Goal: Task Accomplishment & Management: Use online tool/utility

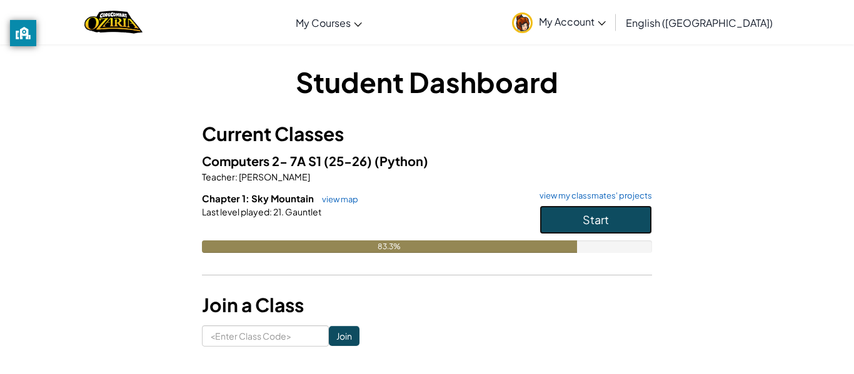
click at [566, 228] on button "Start" at bounding box center [595, 220] width 113 height 29
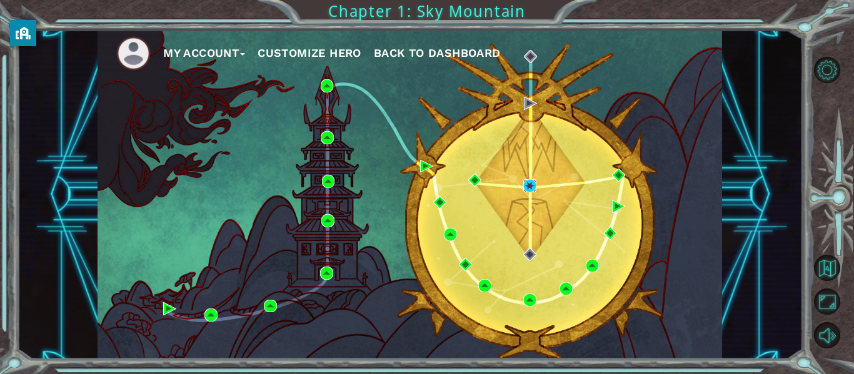
click at [528, 191] on img at bounding box center [529, 185] width 13 height 13
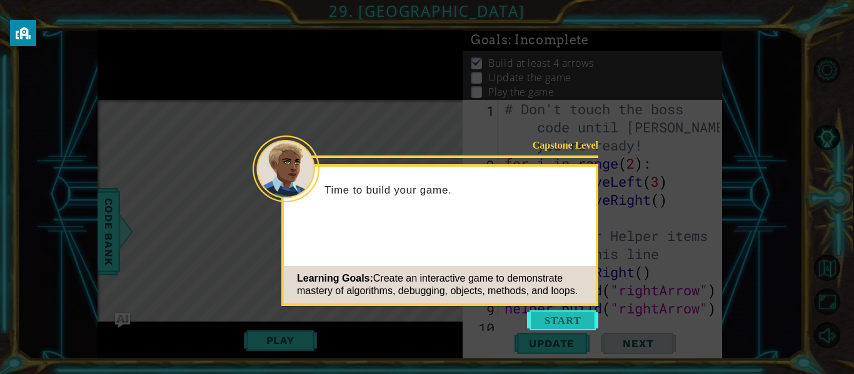
click at [546, 322] on button "Start" at bounding box center [562, 321] width 71 height 20
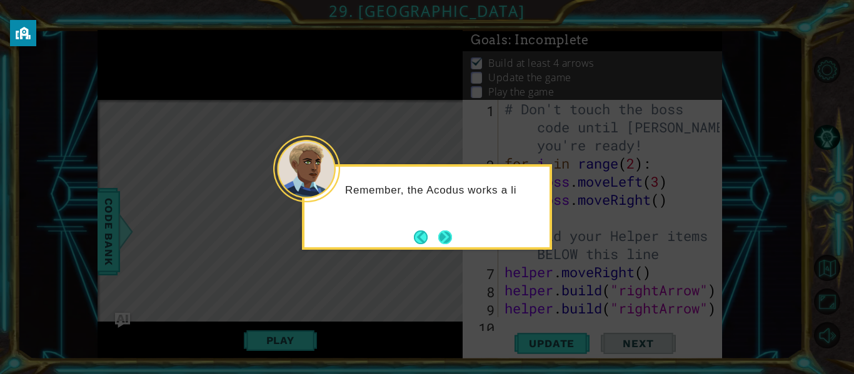
click at [438, 239] on button "Next" at bounding box center [445, 238] width 14 height 14
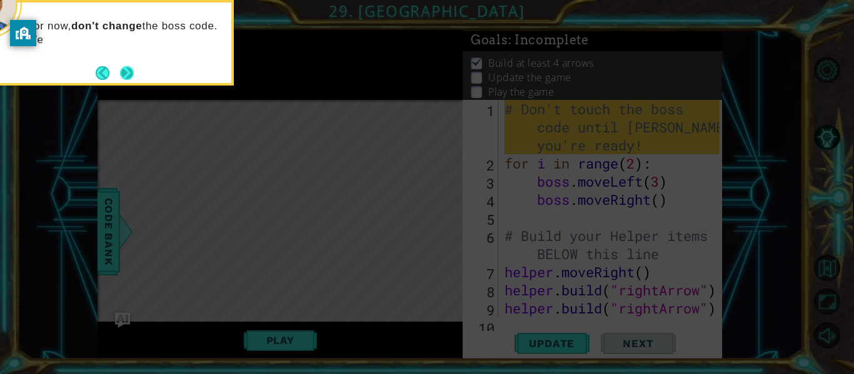
click at [134, 70] on button "Next" at bounding box center [127, 73] width 14 height 14
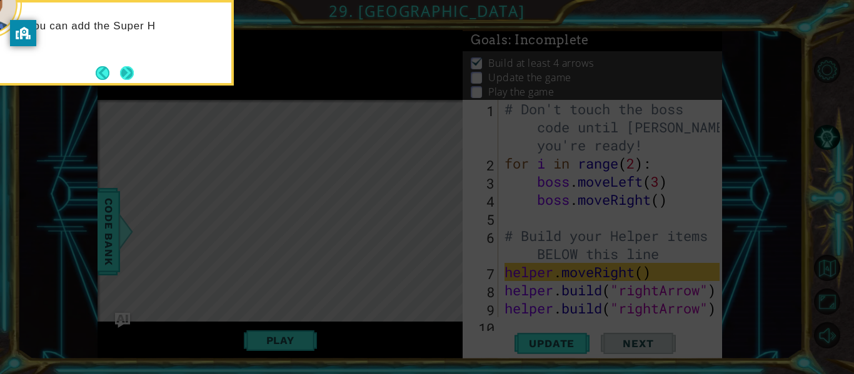
click at [129, 71] on button "Next" at bounding box center [127, 73] width 14 height 14
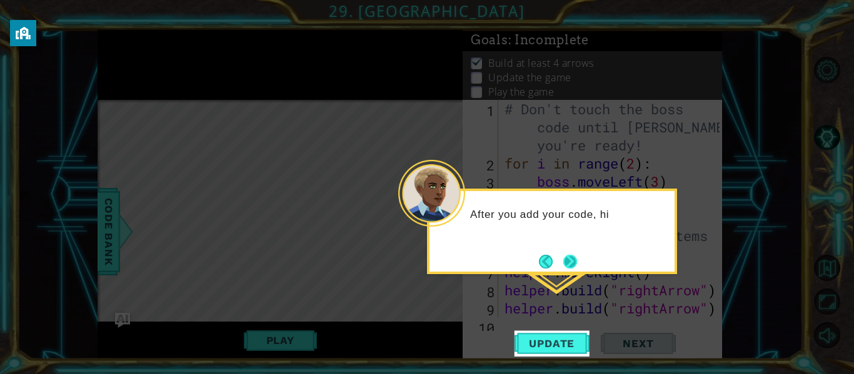
click at [570, 256] on button "Next" at bounding box center [570, 262] width 14 height 14
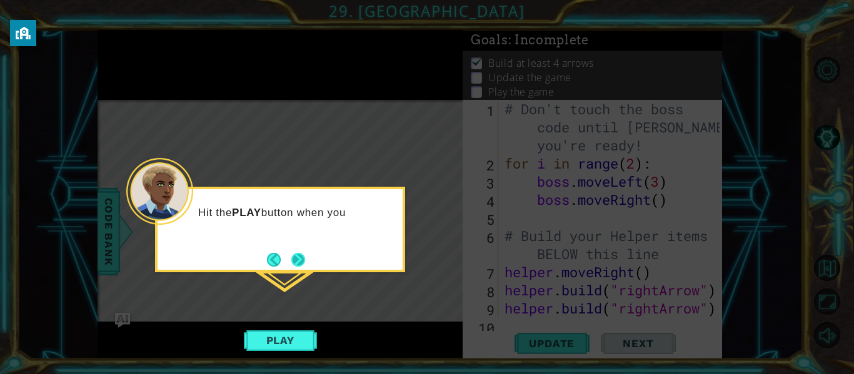
click at [294, 261] on button "Next" at bounding box center [298, 260] width 14 height 14
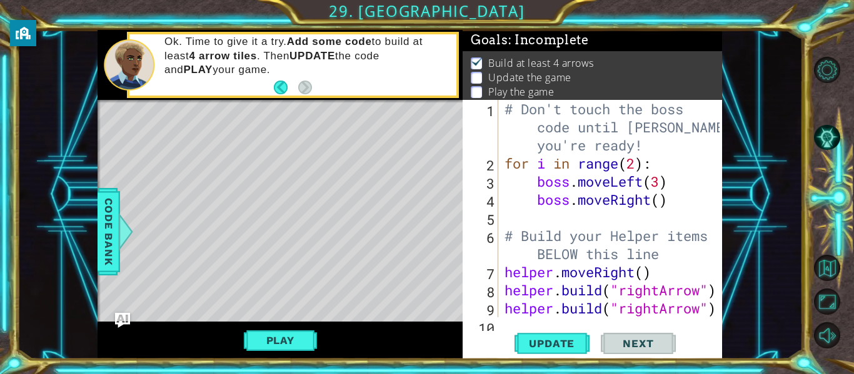
click at [556, 211] on div "# Don't touch the boss code until [PERSON_NAME] says you're ready! for i in ran…" at bounding box center [614, 245] width 224 height 290
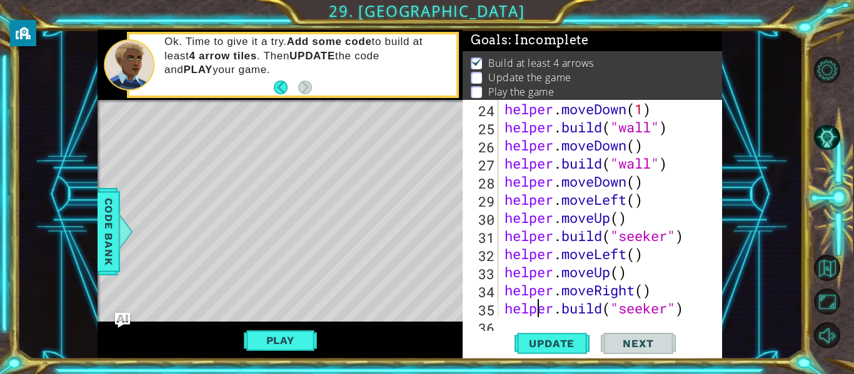
type textarea "helper.moveLeft()"
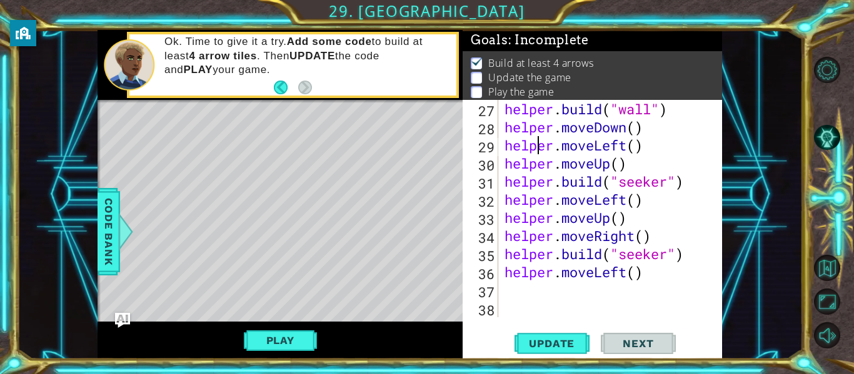
scroll to position [489, 0]
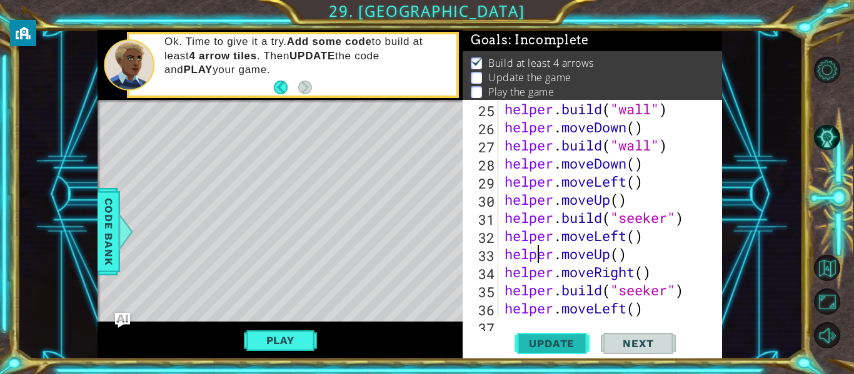
click at [549, 341] on span "Update" at bounding box center [551, 344] width 71 height 13
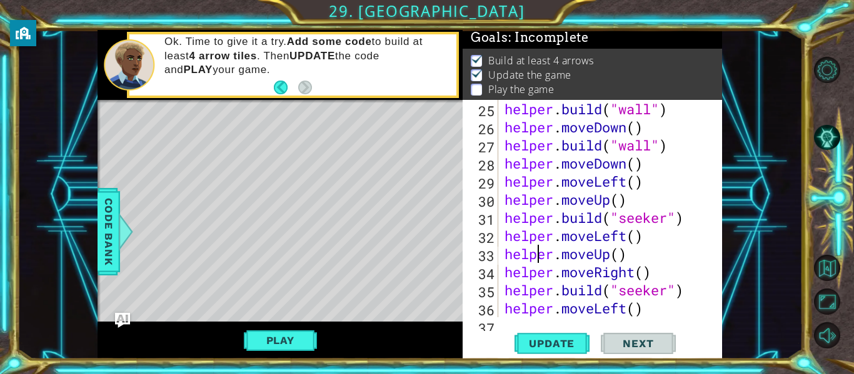
scroll to position [3, 0]
type textarea "helper.moveLeft()"
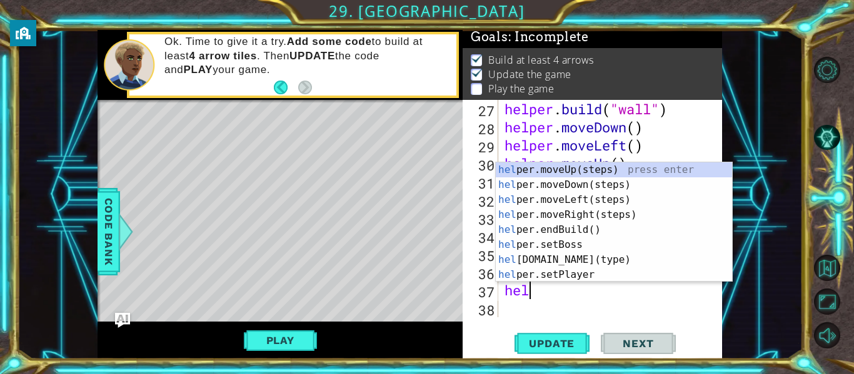
scroll to position [0, 0]
type textarea "h"
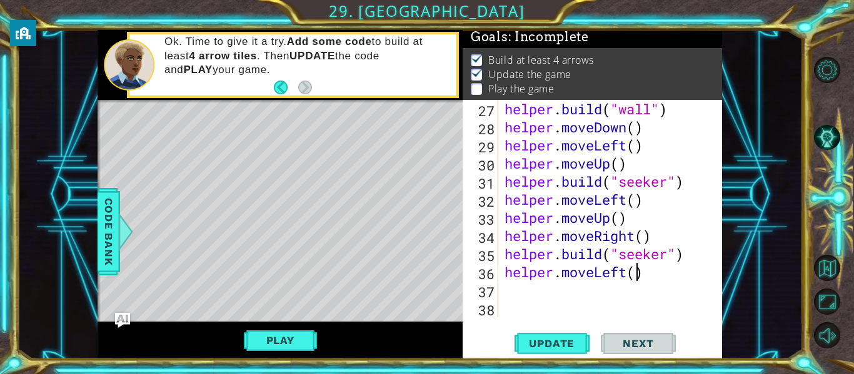
click at [638, 276] on div "helper . build ( "wall" ) helper . moveDown ( ) helper . moveLeft ( ) helper . …" at bounding box center [614, 227] width 224 height 254
type textarea "helper.moveLeft(4)"
click at [509, 284] on div "helper . build ( "wall" ) helper . moveDown ( ) helper . moveLeft ( ) helper . …" at bounding box center [614, 227] width 224 height 254
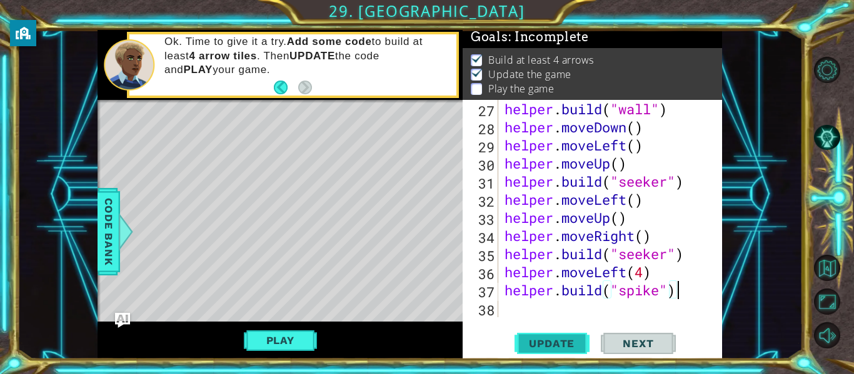
click at [533, 347] on span "Update" at bounding box center [551, 344] width 71 height 13
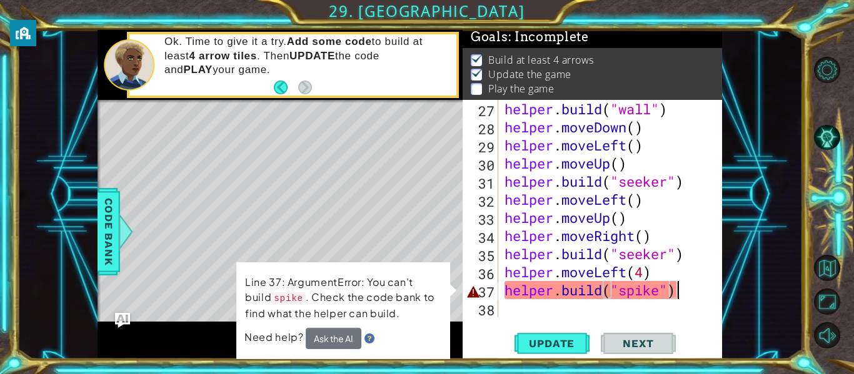
click at [351, 304] on p "Line 37: ArgumentError: You can't build spike . Check the code bank to find wha…" at bounding box center [343, 298] width 196 height 46
click at [113, 237] on span "Code Bank" at bounding box center [109, 232] width 20 height 76
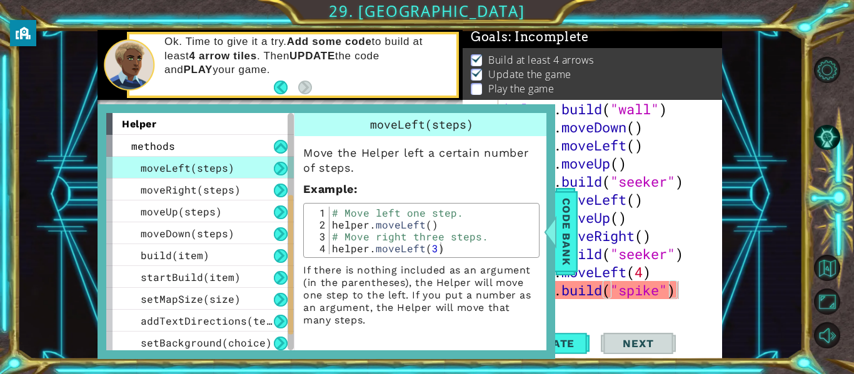
click at [289, 293] on div at bounding box center [291, 232] width 6 height 238
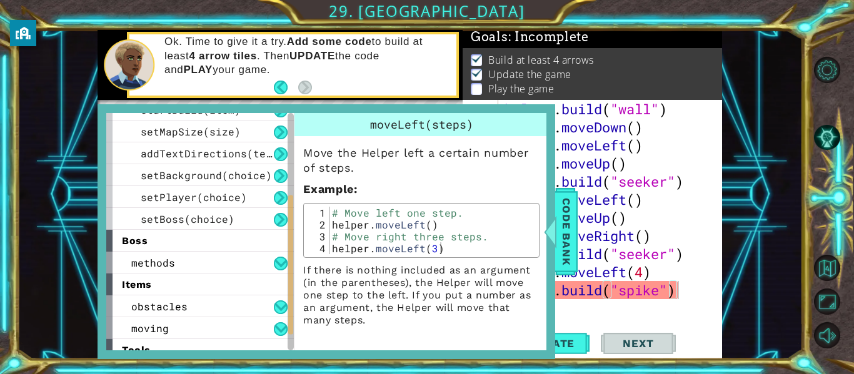
click at [302, 154] on div "Move the Helper left a certain number of steps. Example : 1 2 3 4 # Move left o…" at bounding box center [421, 231] width 254 height 191
click at [230, 235] on div "boss" at bounding box center [200, 241] width 188 height 22
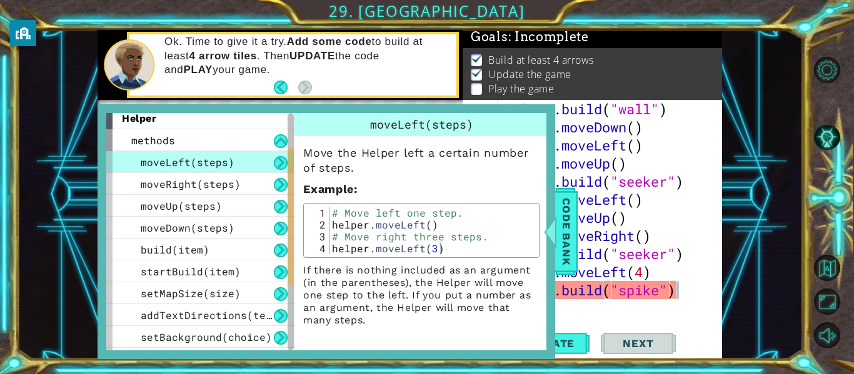
scroll to position [0, 0]
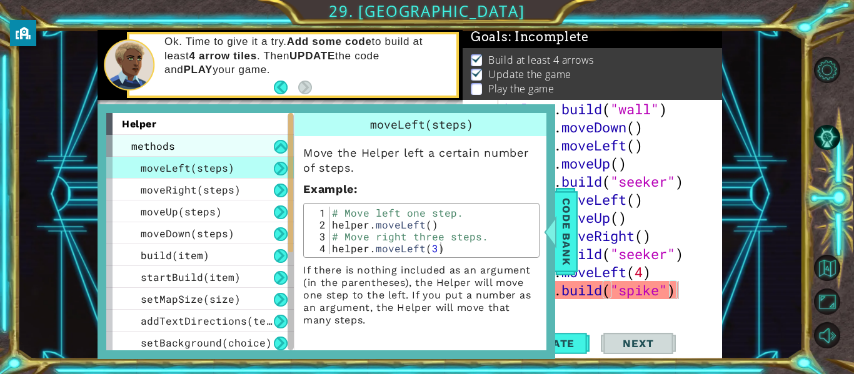
click at [176, 137] on div "methods" at bounding box center [200, 146] width 188 height 22
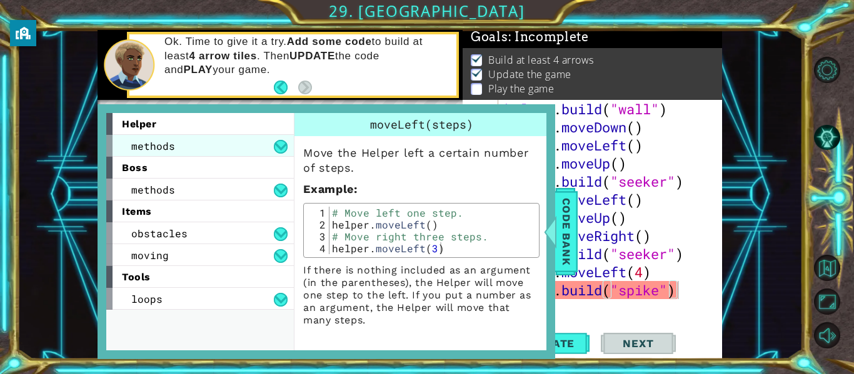
click at [179, 141] on div "methods" at bounding box center [200, 146] width 188 height 22
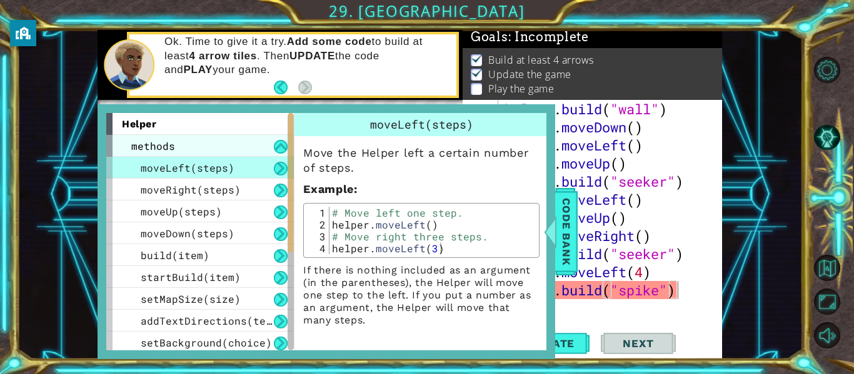
click at [179, 141] on div "methods" at bounding box center [200, 146] width 188 height 22
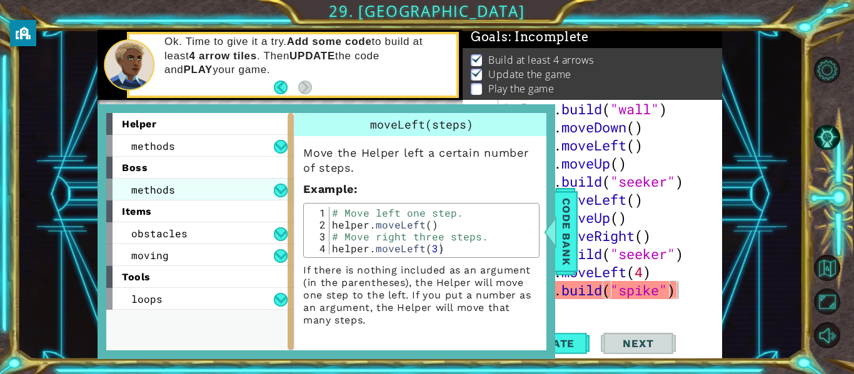
click at [173, 194] on span "methods" at bounding box center [153, 189] width 44 height 13
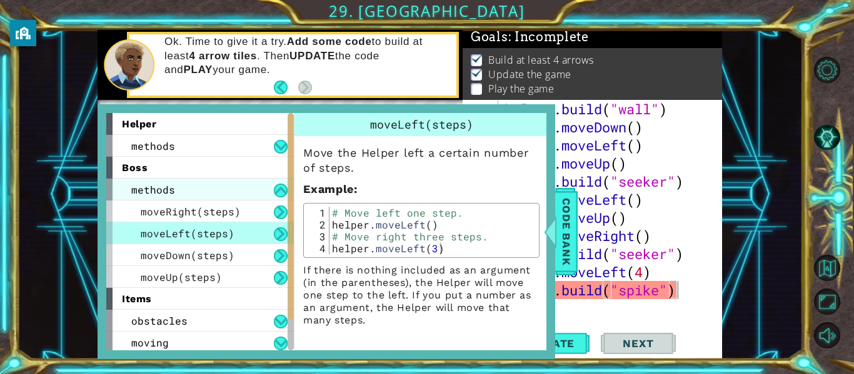
click at [173, 194] on span "methods" at bounding box center [153, 189] width 44 height 13
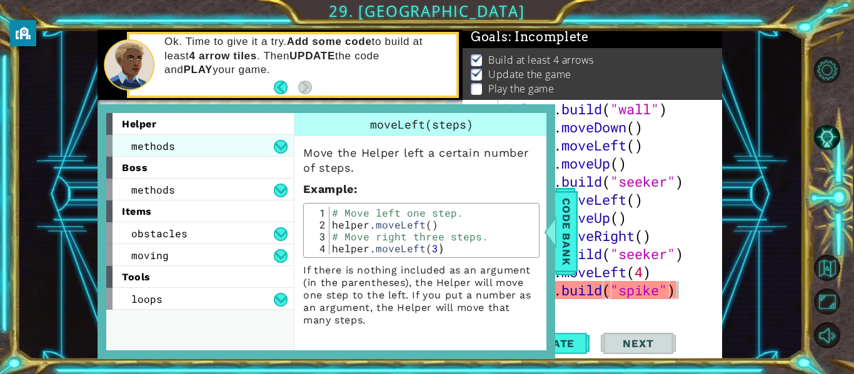
click at [184, 143] on div "methods" at bounding box center [200, 146] width 188 height 22
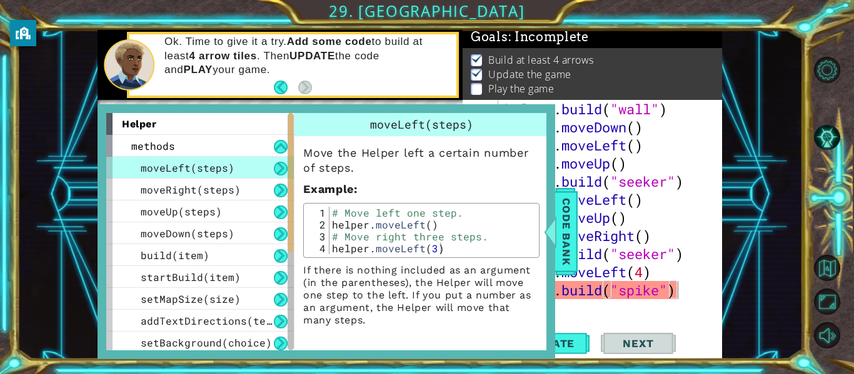
click at [204, 128] on div "helper" at bounding box center [200, 124] width 188 height 22
click at [337, 187] on span "Example" at bounding box center [328, 189] width 51 height 13
click at [261, 121] on div "helper" at bounding box center [200, 124] width 188 height 22
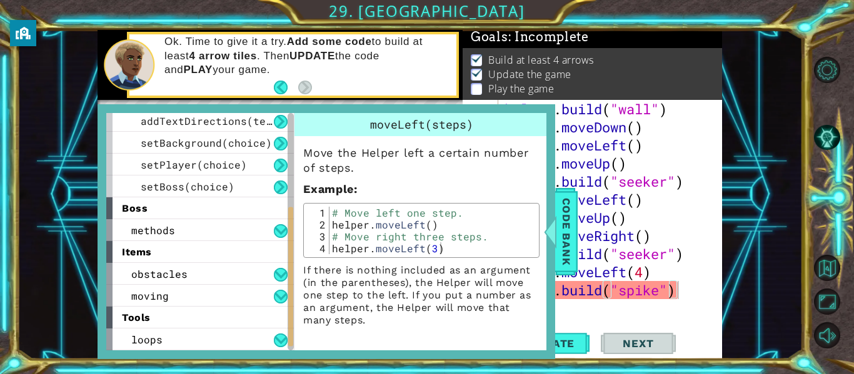
scroll to position [175, 0]
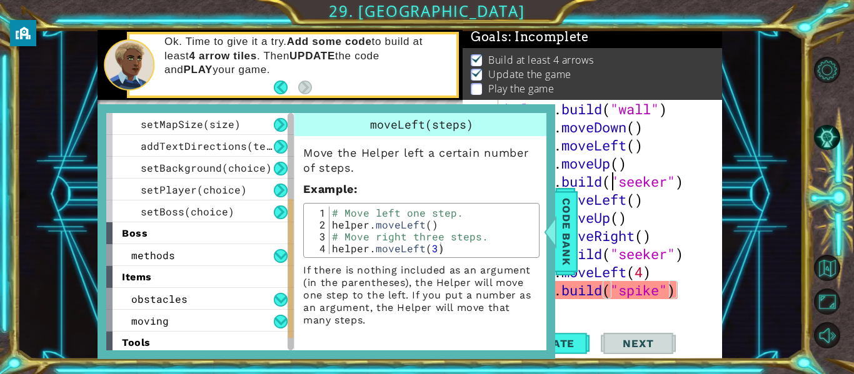
click at [615, 173] on div "helper . build ( "wall" ) helper . moveDown ( ) helper . moveLeft ( ) helper . …" at bounding box center [614, 227] width 224 height 254
click at [569, 218] on span "Code Bank" at bounding box center [566, 232] width 20 height 76
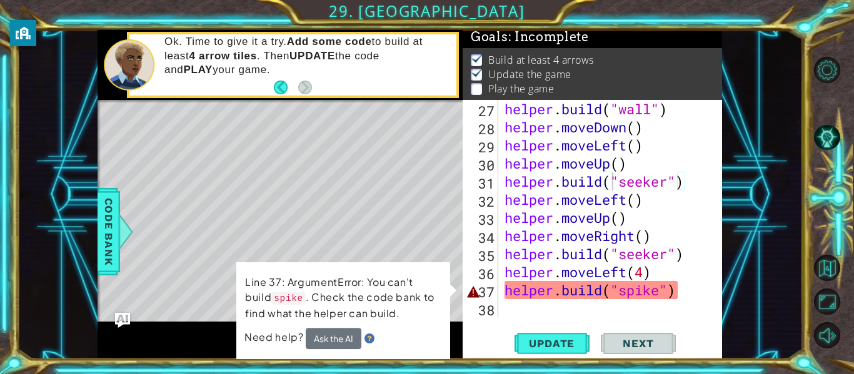
click at [667, 289] on div "helper . build ( "wall" ) helper . moveDown ( ) helper . moveLeft ( ) helper . …" at bounding box center [614, 227] width 224 height 254
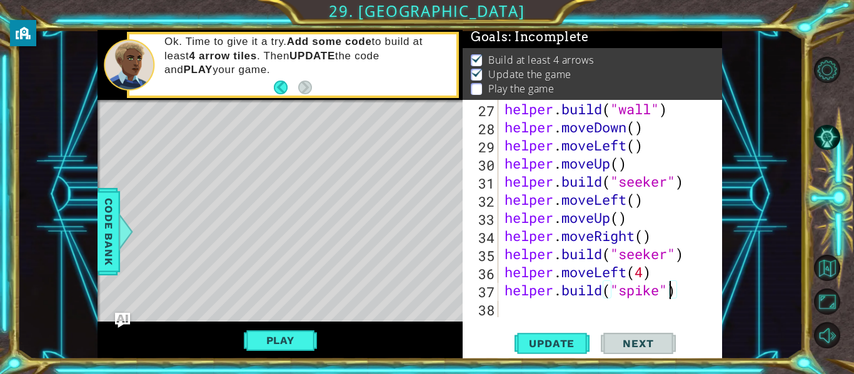
scroll to position [0, 8]
click at [661, 294] on div "helper . build ( "wall" ) helper . moveDown ( ) helper . moveLeft ( ) helper . …" at bounding box center [614, 227] width 224 height 254
click at [566, 348] on span "Update" at bounding box center [551, 344] width 71 height 13
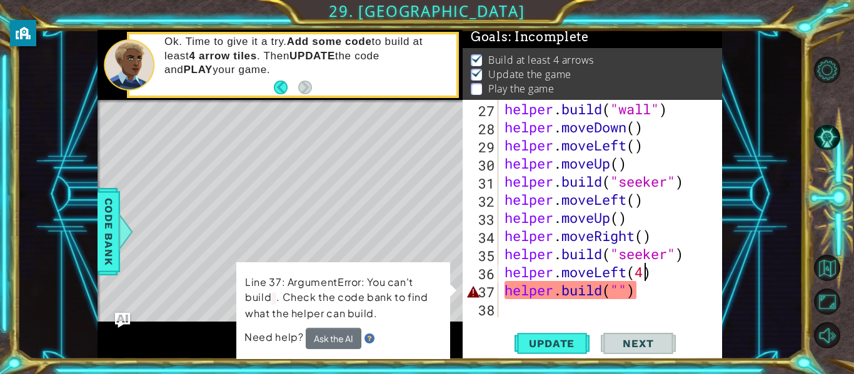
click at [645, 278] on div "helper . build ( "wall" ) helper . moveDown ( ) helper . moveLeft ( ) helper . …" at bounding box center [614, 227] width 224 height 254
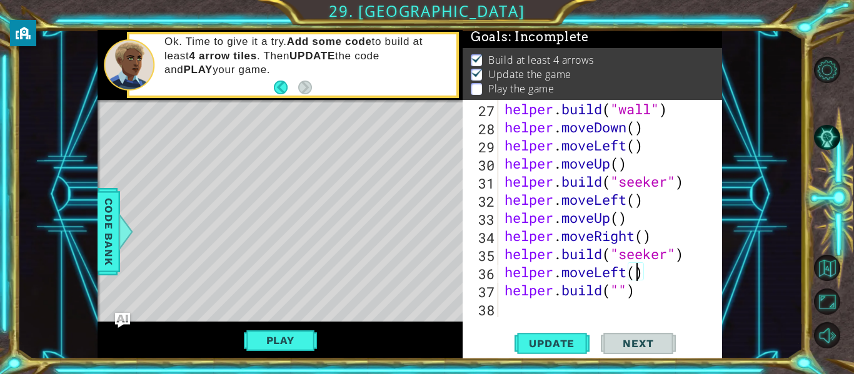
scroll to position [0, 6]
type textarea "helper.moveLeft(5)"
click at [532, 344] on span "Update" at bounding box center [551, 344] width 71 height 13
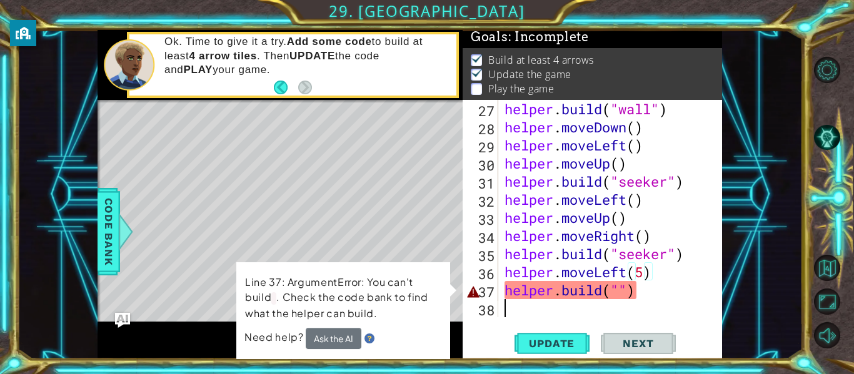
click at [619, 302] on div "helper . build ( "wall" ) helper . moveDown ( ) helper . moveLeft ( ) helper . …" at bounding box center [614, 227] width 224 height 254
click at [344, 339] on button "Ask the AI" at bounding box center [334, 338] width 56 height 21
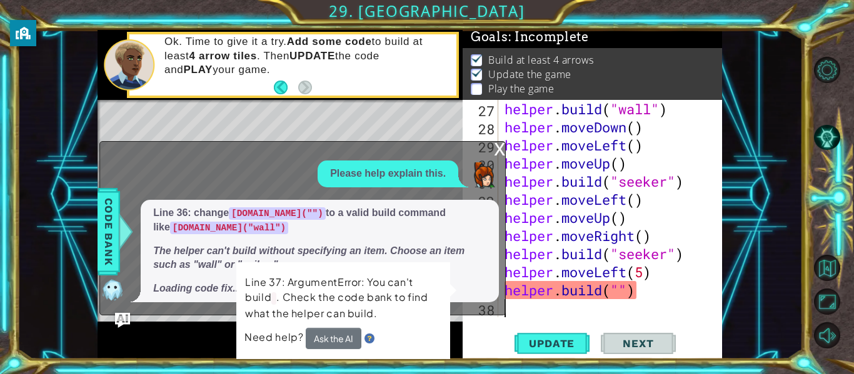
click at [398, 274] on td "Line 37: ArgumentError: You can't build . Check the code bank to find what the …" at bounding box center [343, 301] width 198 height 54
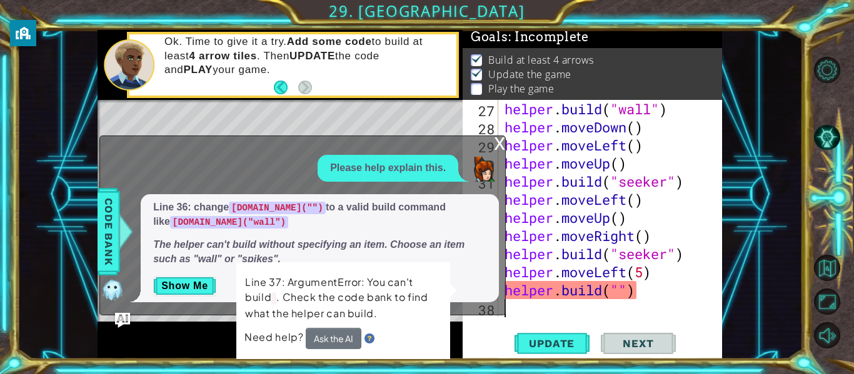
click at [501, 145] on div "x" at bounding box center [499, 142] width 11 height 13
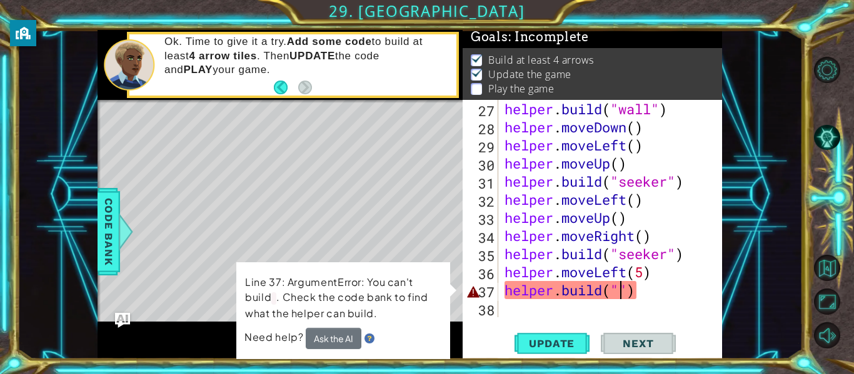
click at [618, 286] on div "helper . build ( "wall" ) helper . moveDown ( ) helper . moveLeft ( ) helper . …" at bounding box center [614, 227] width 224 height 254
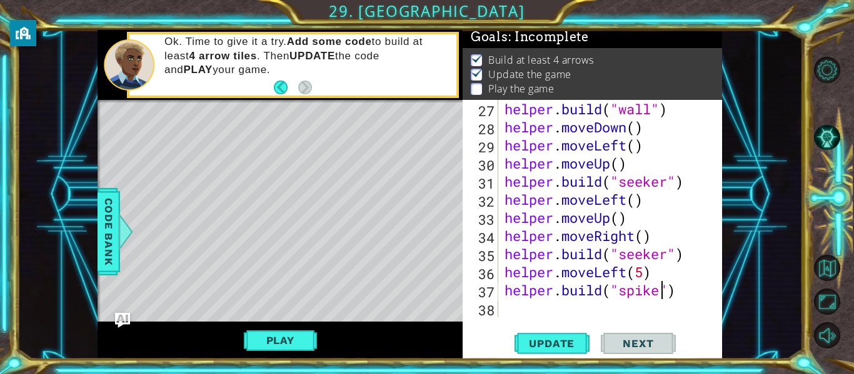
scroll to position [0, 8]
type textarea "[DOMAIN_NAME]("spikes")"
click at [573, 339] on span "Update" at bounding box center [551, 344] width 71 height 13
click at [690, 311] on div "helper . build ( "wall" ) helper . moveDown ( ) helper . moveLeft ( ) helper . …" at bounding box center [614, 227] width 224 height 254
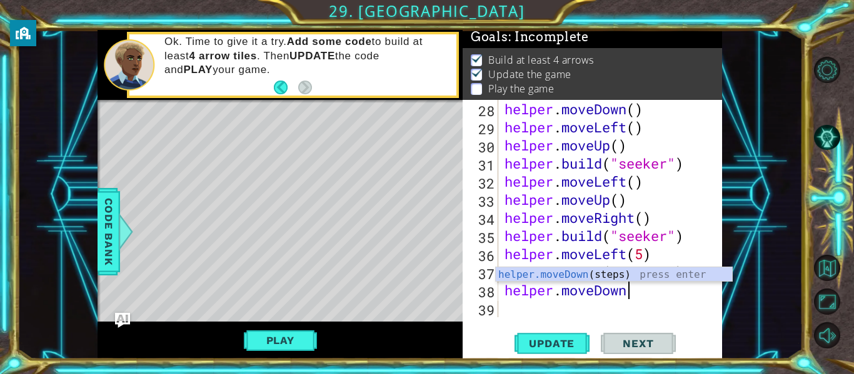
scroll to position [0, 6]
type textarea "helper.moveDown()"
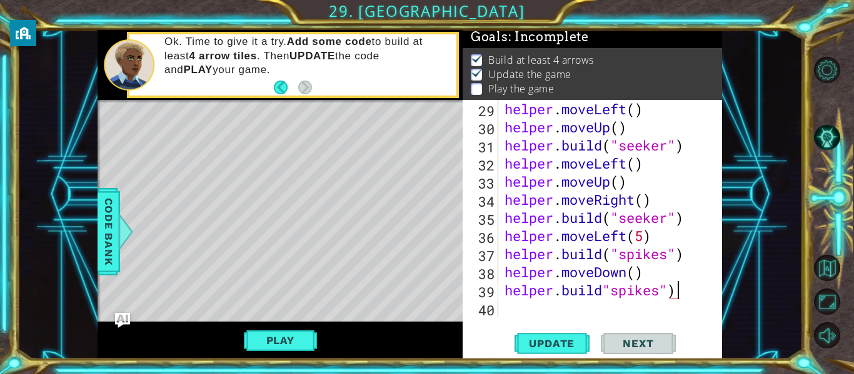
scroll to position [0, 8]
click at [606, 289] on div "helper . moveLeft ( ) helper . moveUp ( ) helper . build ( "seeker" ) helper . …" at bounding box center [614, 227] width 224 height 254
type textarea "[DOMAIN_NAME]("spikes")"
click at [573, 348] on span "Update" at bounding box center [551, 344] width 71 height 13
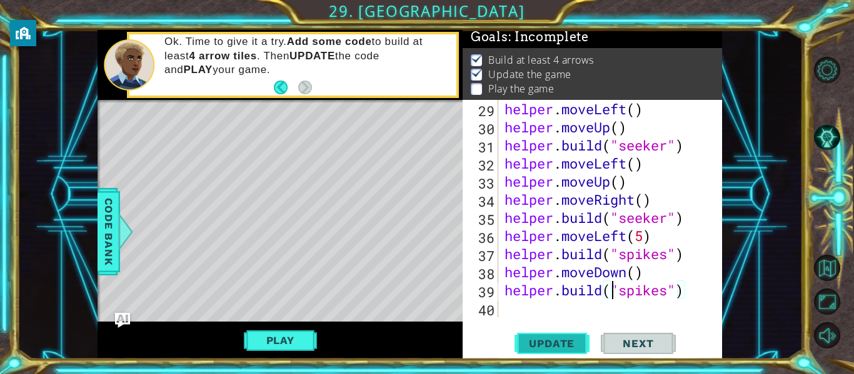
click at [544, 339] on span "Update" at bounding box center [551, 344] width 71 height 13
click at [303, 341] on button "Play" at bounding box center [280, 341] width 73 height 24
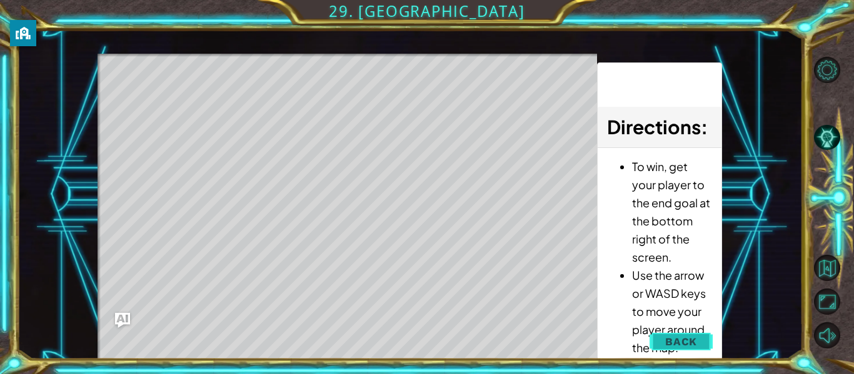
click at [684, 337] on span "Back" at bounding box center [681, 342] width 32 height 13
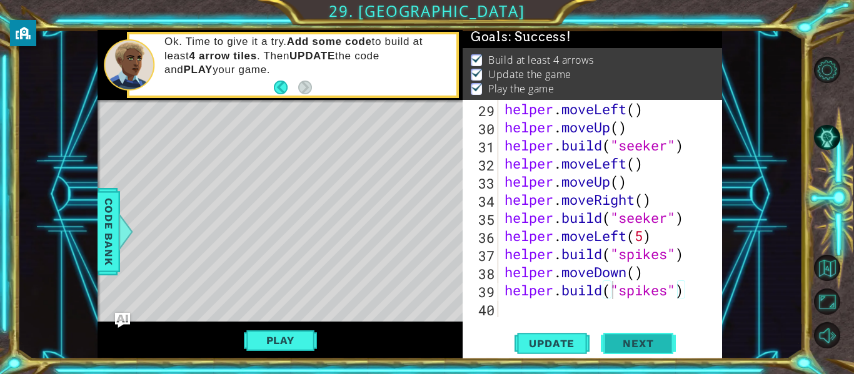
click at [629, 336] on button "Next" at bounding box center [638, 344] width 75 height 26
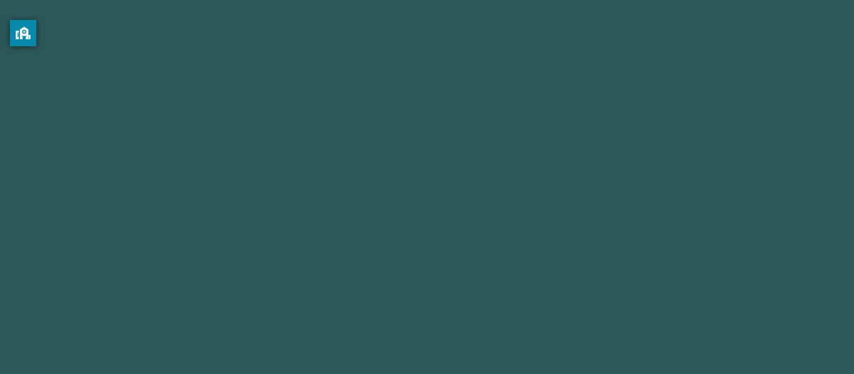
click at [632, 346] on body "Information on this screen can be visible to the school to help keep you secure…" at bounding box center [427, 187] width 854 height 374
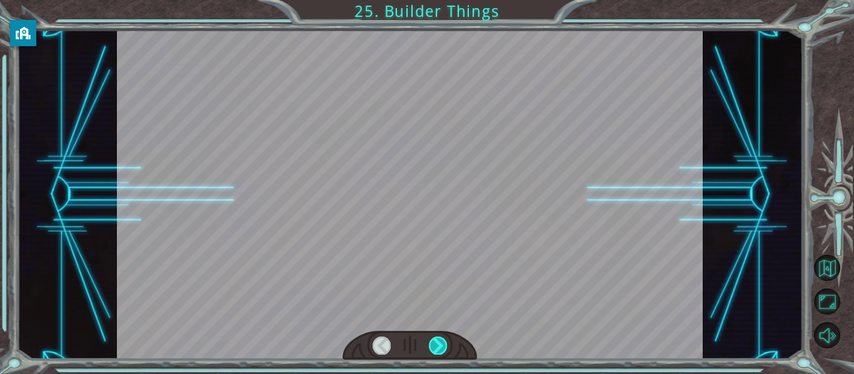
click at [433, 338] on div at bounding box center [438, 346] width 18 height 18
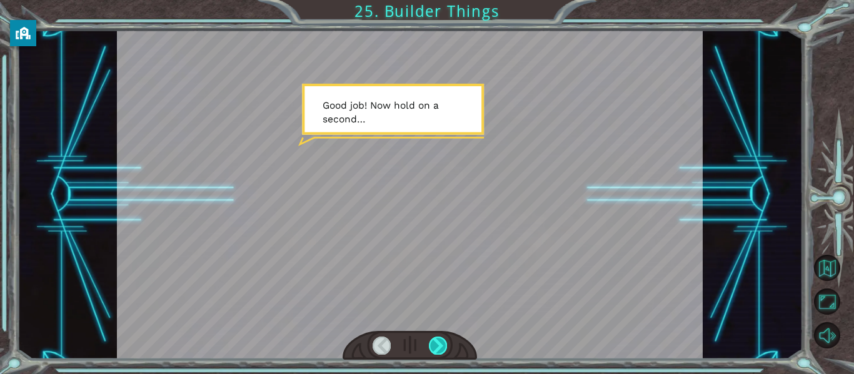
click at [435, 344] on div at bounding box center [438, 346] width 18 height 18
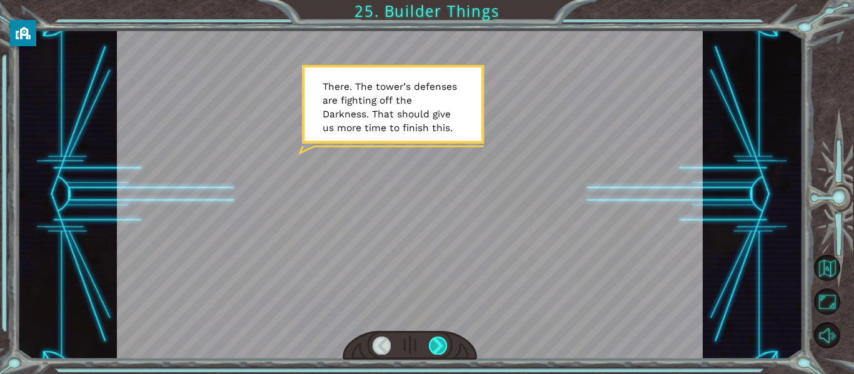
click at [435, 344] on div at bounding box center [438, 346] width 18 height 18
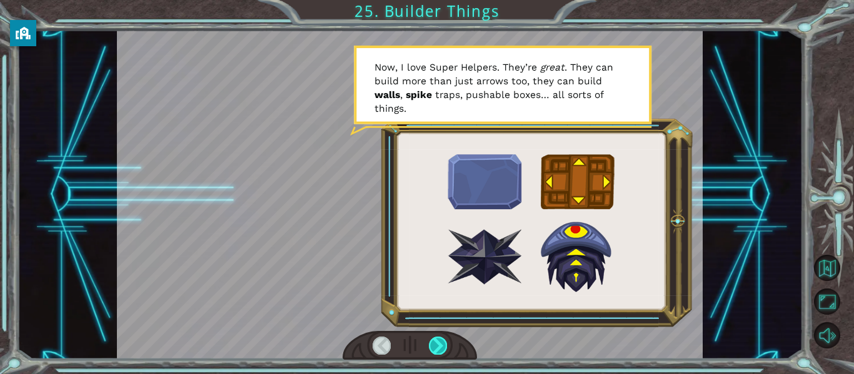
click at [435, 344] on div at bounding box center [438, 346] width 18 height 18
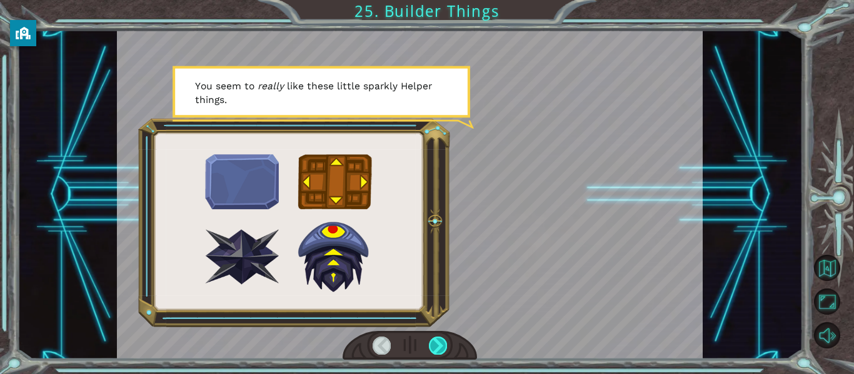
click at [434, 344] on div at bounding box center [438, 346] width 18 height 18
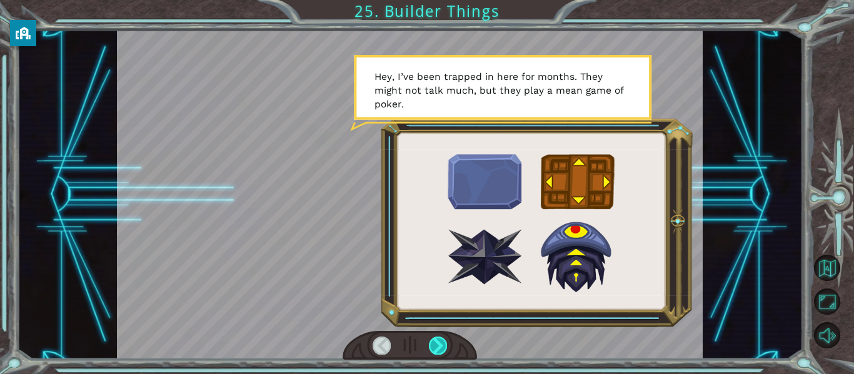
click at [434, 344] on div at bounding box center [438, 346] width 18 height 18
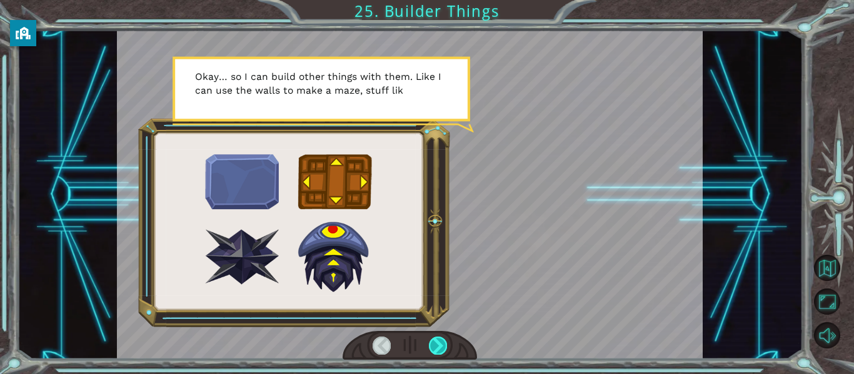
click at [434, 344] on div at bounding box center [438, 346] width 18 height 18
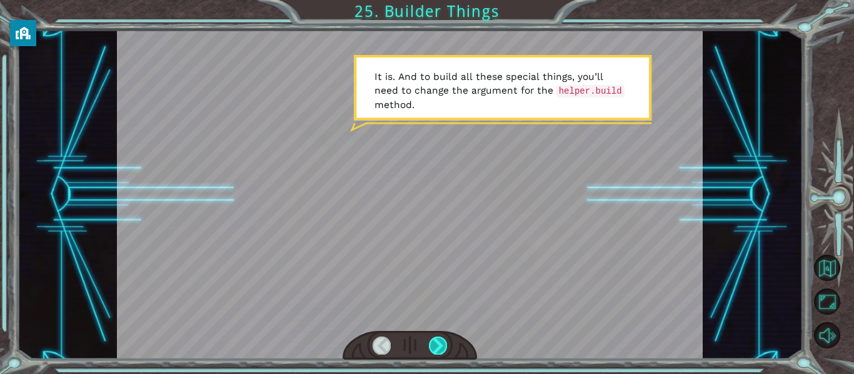
click at [434, 344] on div at bounding box center [438, 346] width 18 height 18
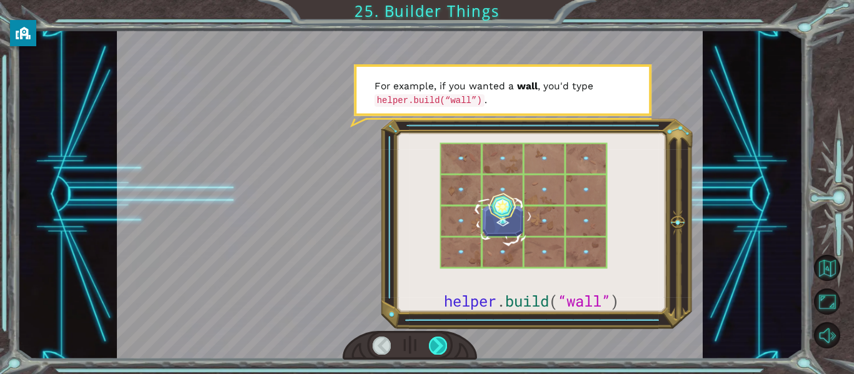
click at [434, 344] on div at bounding box center [438, 346] width 18 height 18
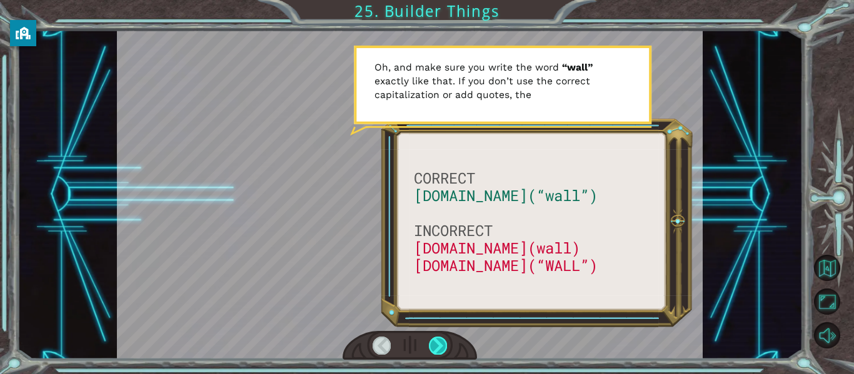
click at [434, 344] on div at bounding box center [438, 346] width 18 height 18
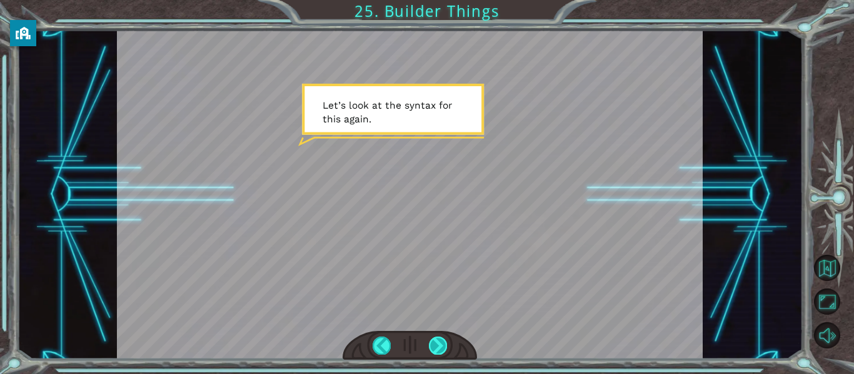
click at [434, 344] on div at bounding box center [438, 346] width 18 height 18
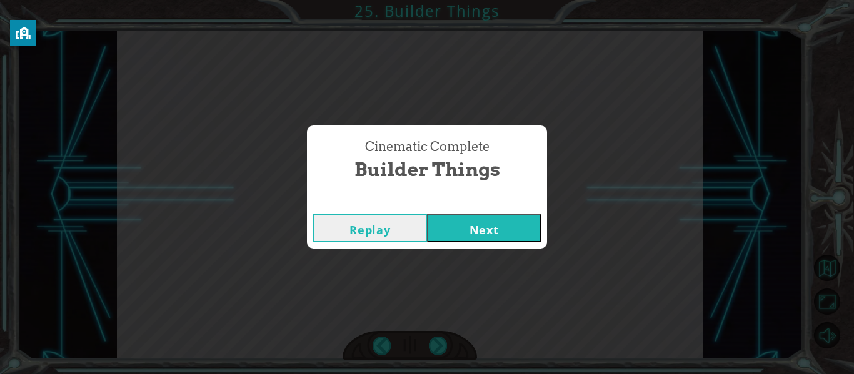
click at [523, 233] on button "Next" at bounding box center [484, 228] width 114 height 28
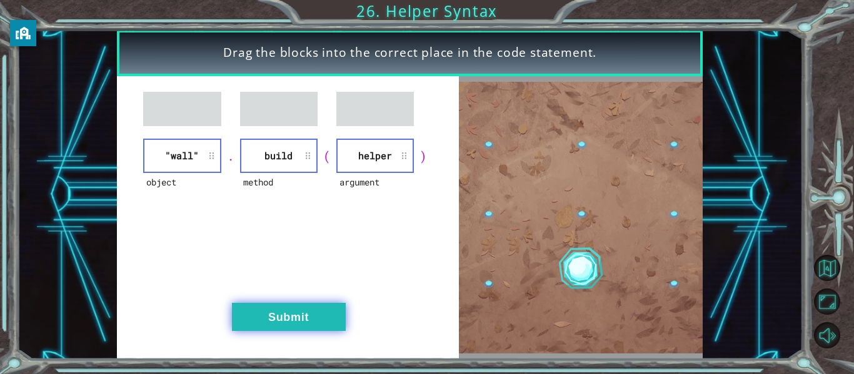
click at [279, 326] on button "Submit" at bounding box center [289, 317] width 114 height 28
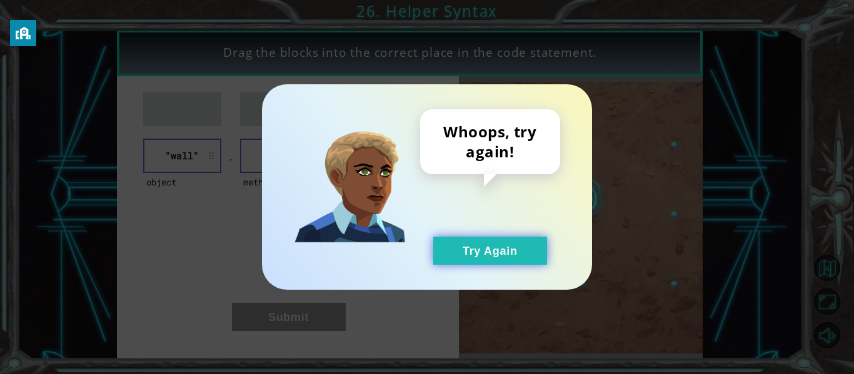
click at [451, 254] on button "Try Again" at bounding box center [490, 251] width 114 height 28
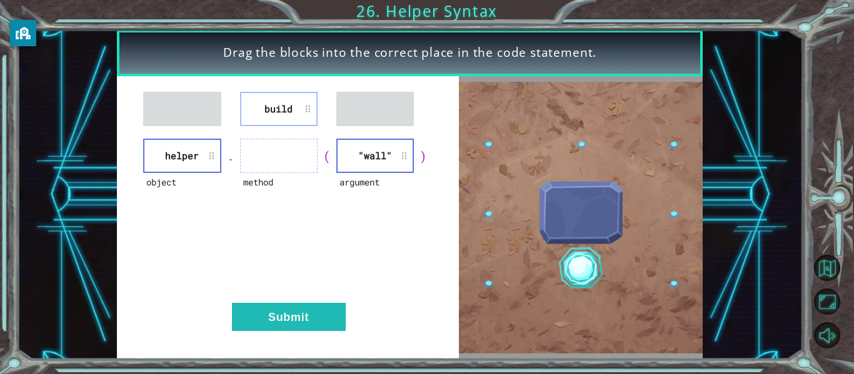
click at [376, 172] on li ""wall"" at bounding box center [375, 156] width 78 height 34
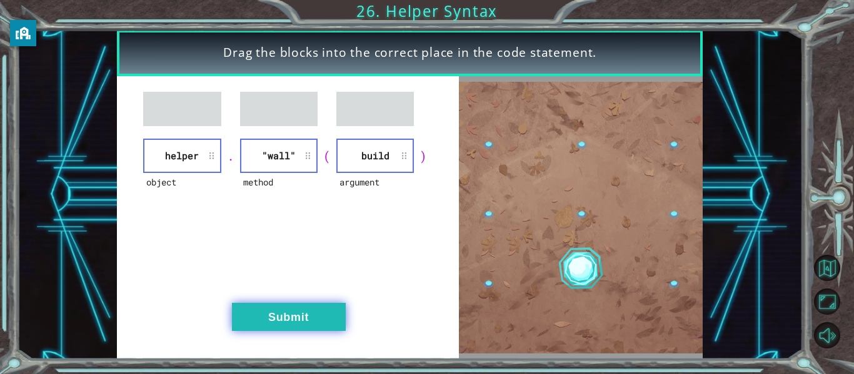
click at [324, 315] on button "Submit" at bounding box center [289, 317] width 114 height 28
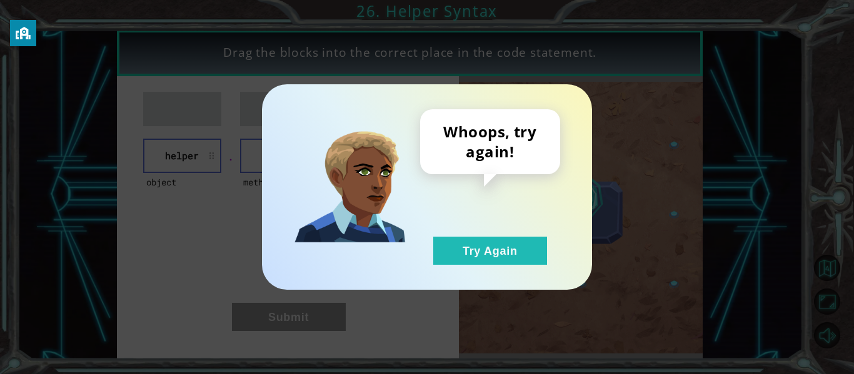
click at [470, 266] on div "Whoops, try again! Try Again" at bounding box center [427, 187] width 330 height 206
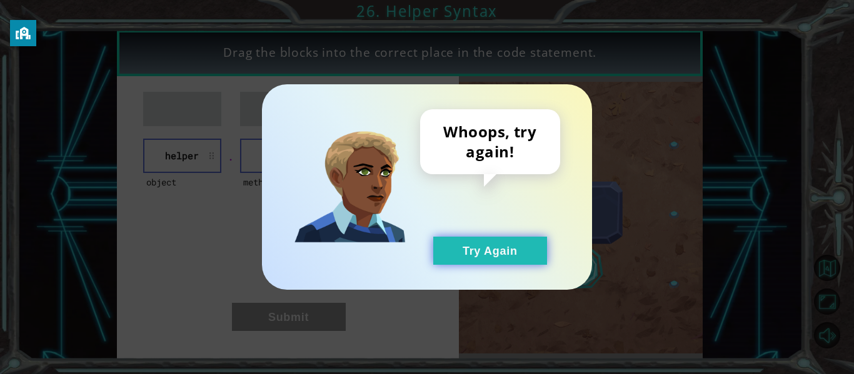
click at [468, 252] on button "Try Again" at bounding box center [490, 251] width 114 height 28
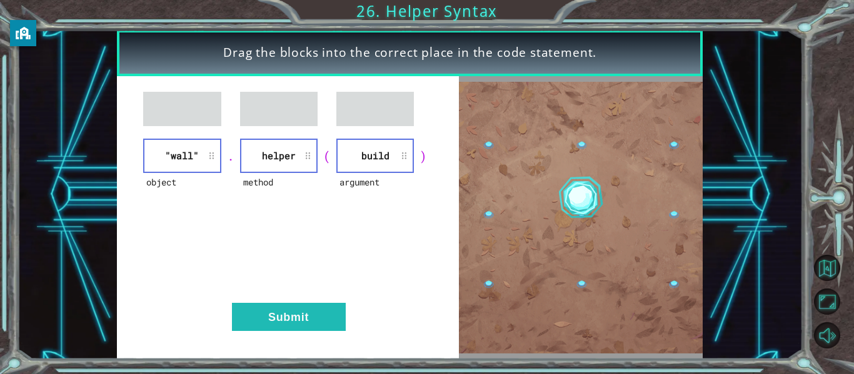
click at [338, 299] on div "object "wall" . method helper ( argument build ) Submit" at bounding box center [288, 217] width 342 height 283
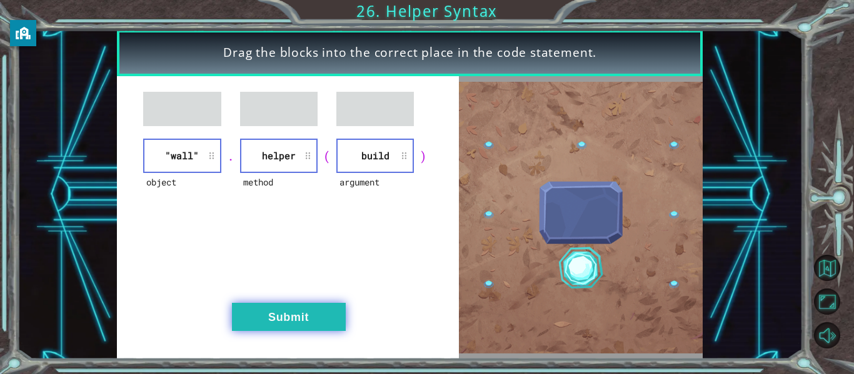
click at [333, 308] on button "Submit" at bounding box center [289, 317] width 114 height 28
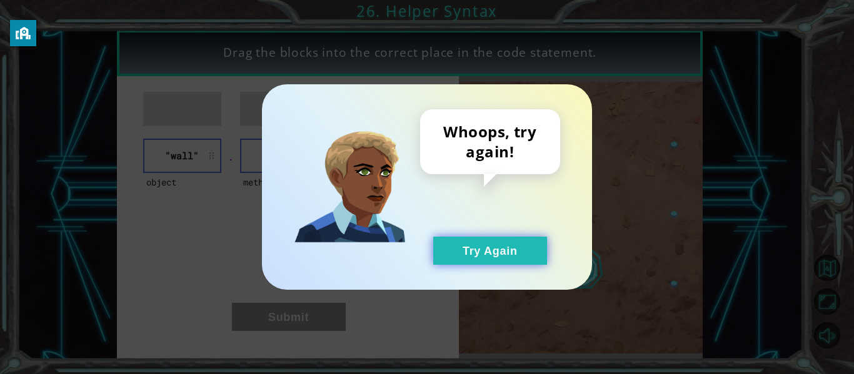
click at [493, 246] on button "Try Again" at bounding box center [490, 251] width 114 height 28
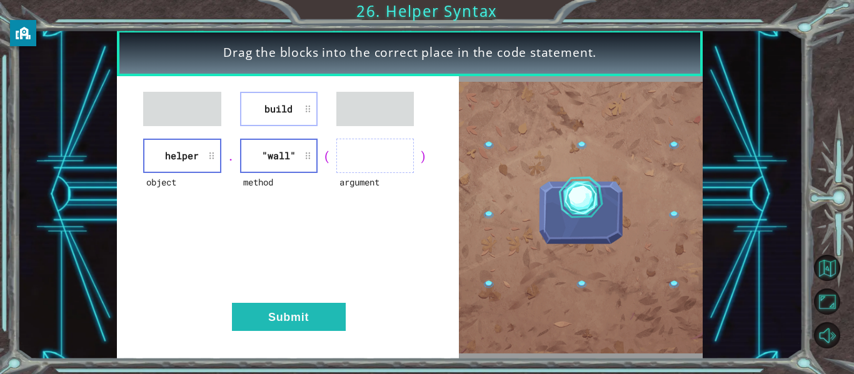
click at [266, 99] on li "build" at bounding box center [279, 109] width 78 height 34
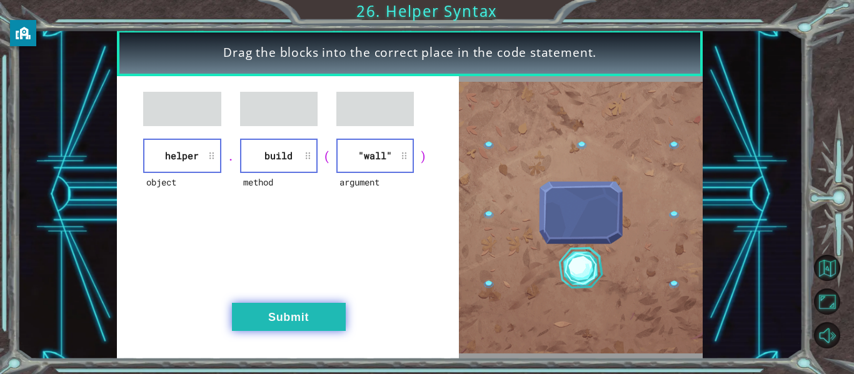
click at [289, 308] on button "Submit" at bounding box center [289, 317] width 114 height 28
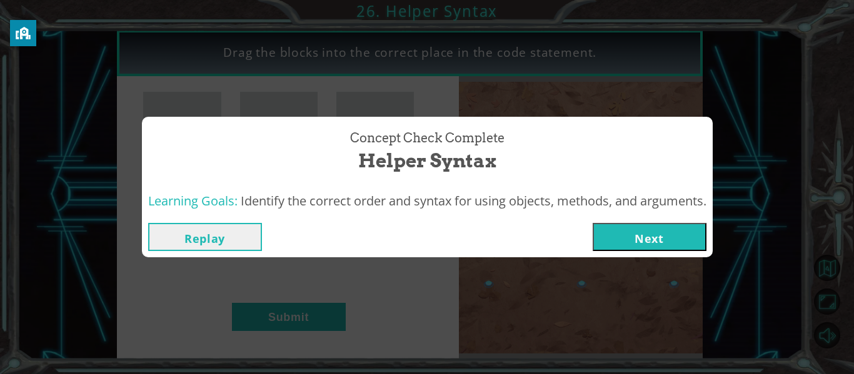
click at [653, 238] on button "Next" at bounding box center [650, 237] width 114 height 28
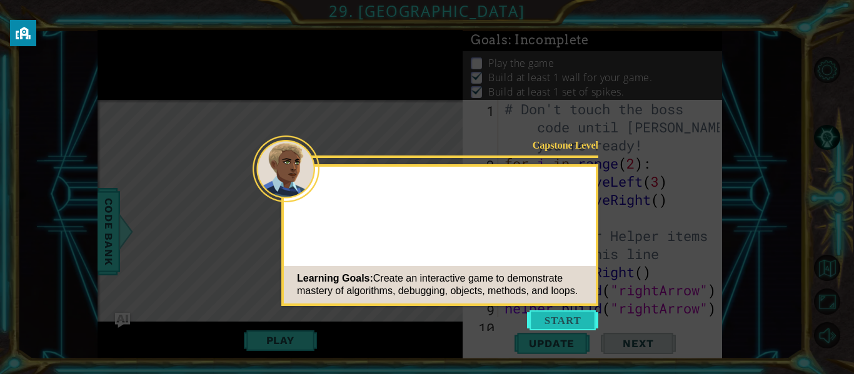
click at [546, 318] on button "Start" at bounding box center [562, 321] width 71 height 20
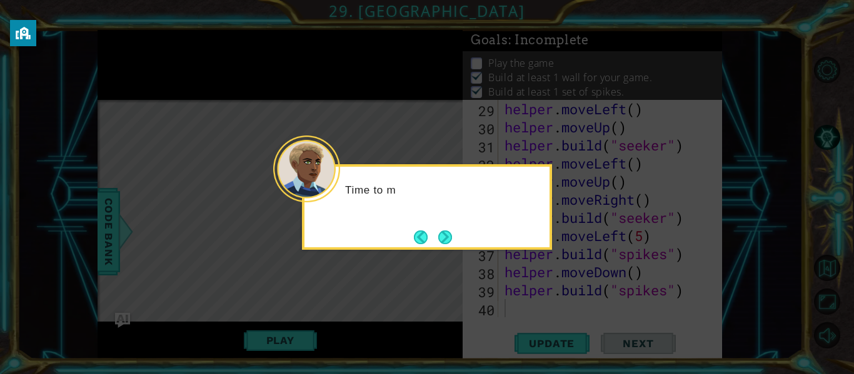
scroll to position [562, 0]
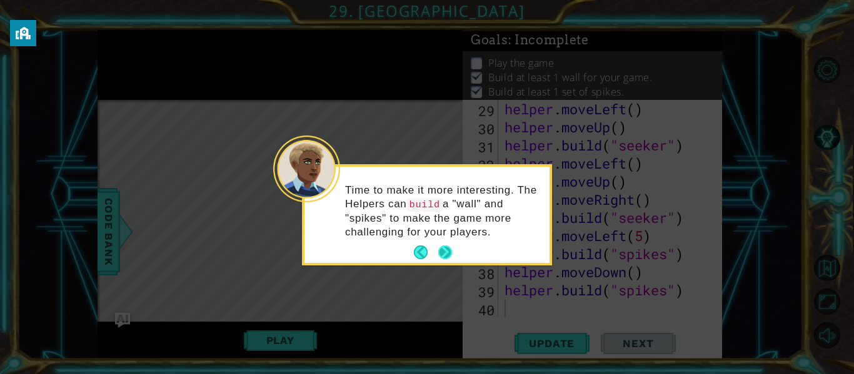
click at [449, 255] on button "Next" at bounding box center [445, 253] width 14 height 14
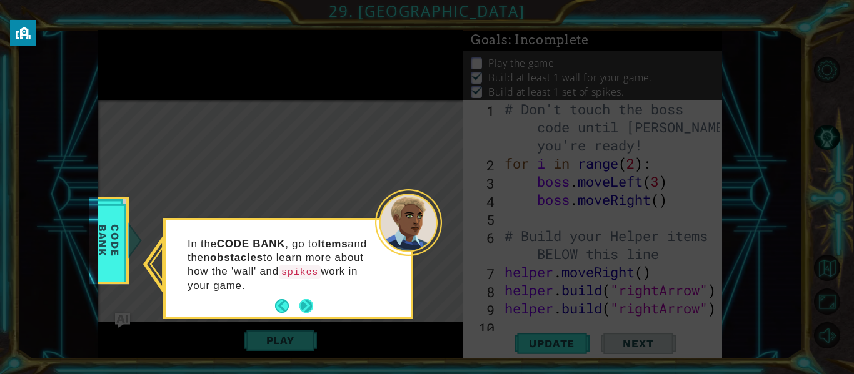
click at [306, 302] on button "Next" at bounding box center [306, 306] width 14 height 14
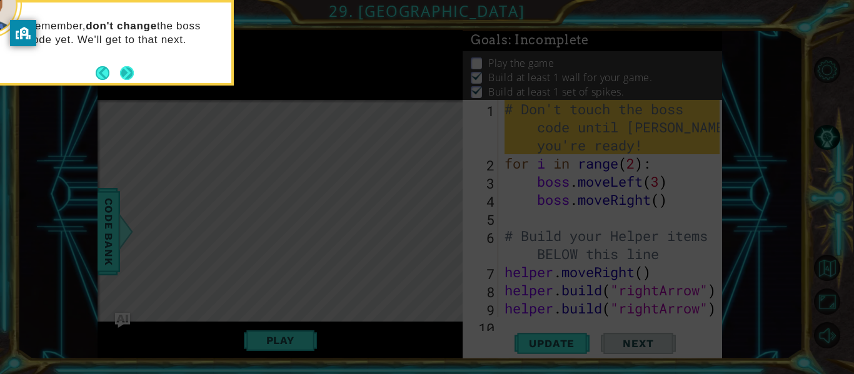
click at [134, 73] on button "Next" at bounding box center [127, 73] width 14 height 14
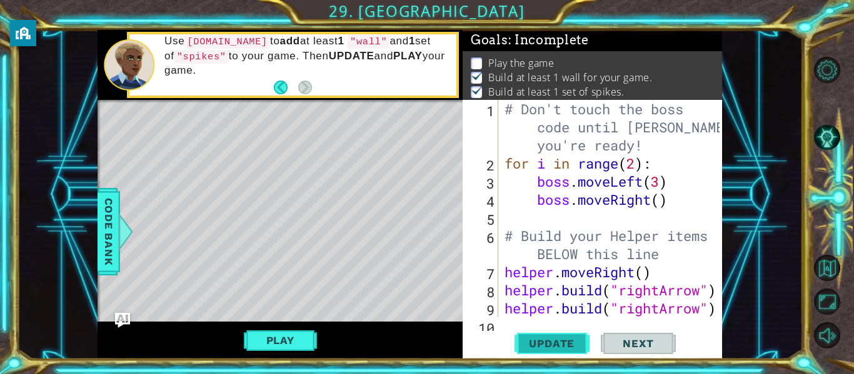
click at [559, 347] on span "Update" at bounding box center [551, 344] width 71 height 13
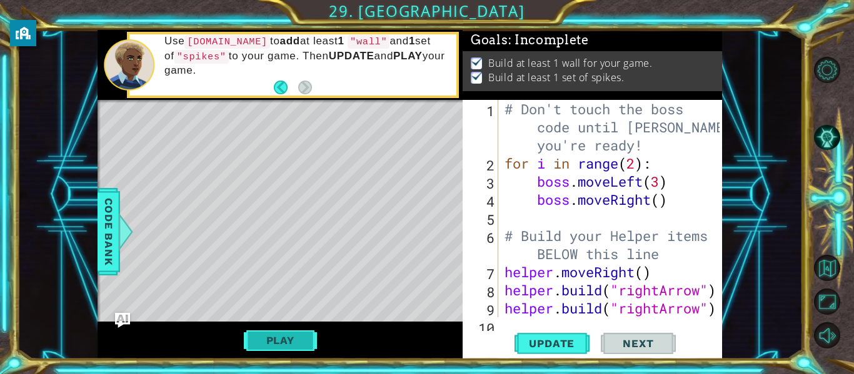
click at [253, 335] on button "Play" at bounding box center [280, 341] width 73 height 24
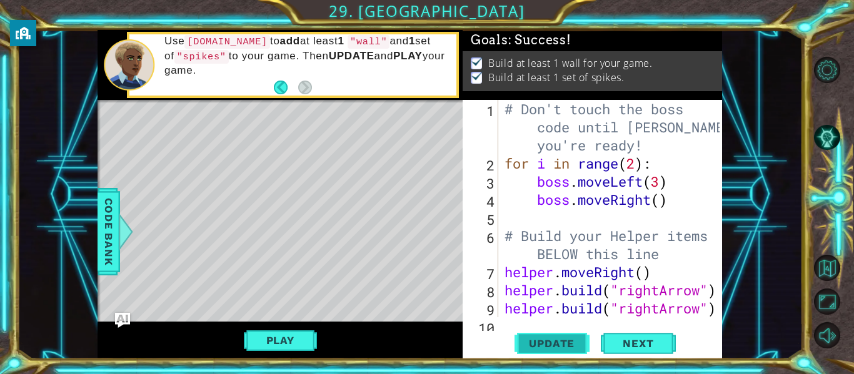
click at [556, 340] on span "Update" at bounding box center [551, 344] width 71 height 13
type textarea "[DOMAIN_NAME]("rightArrow")"
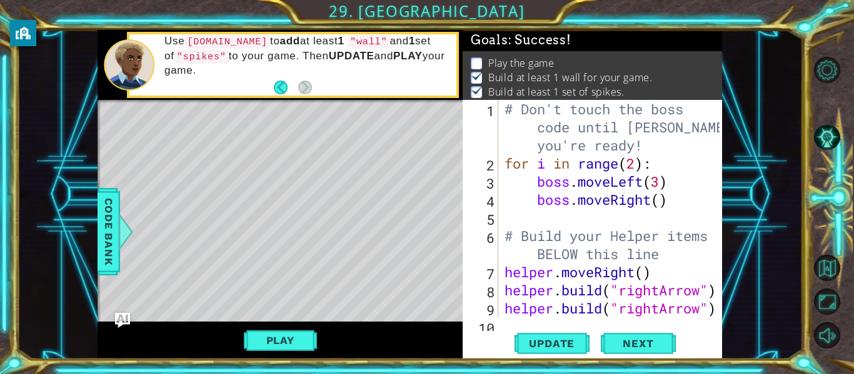
type textarea "[DOMAIN_NAME]("rightArrow")"
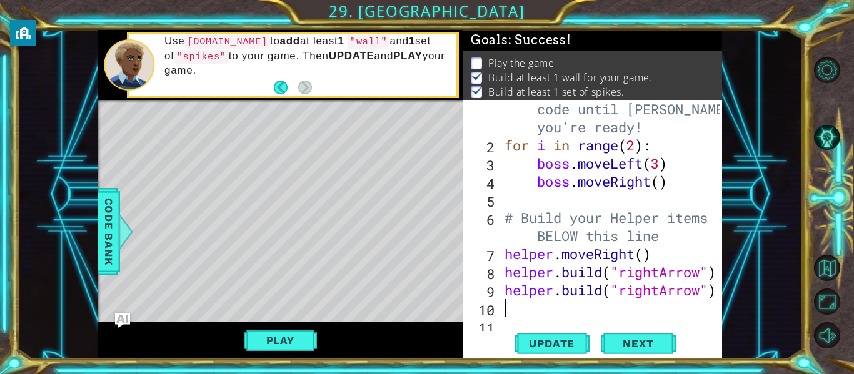
scroll to position [18, 0]
click at [675, 309] on div "# Don't touch the boss code until [PERSON_NAME] says you're ready! for i in ran…" at bounding box center [614, 227] width 224 height 290
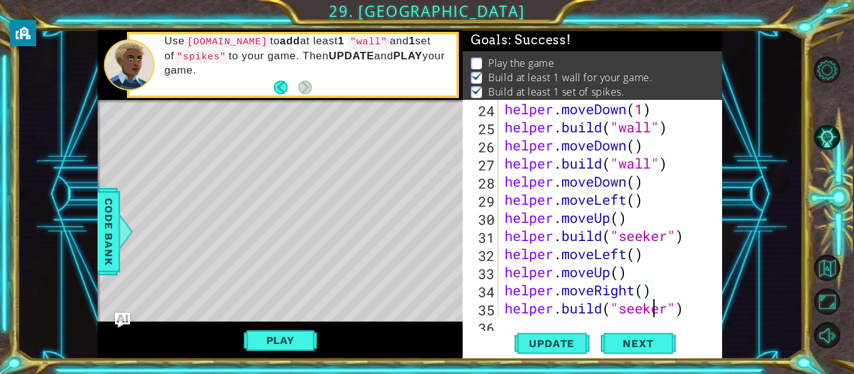
type textarea "[DOMAIN_NAME]("spikes")"
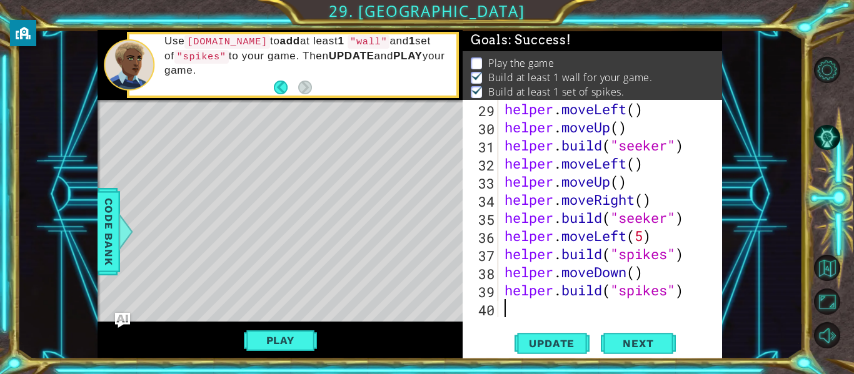
scroll to position [562, 0]
click at [574, 340] on span "Update" at bounding box center [551, 344] width 71 height 13
click at [296, 340] on button "Play" at bounding box center [280, 341] width 73 height 24
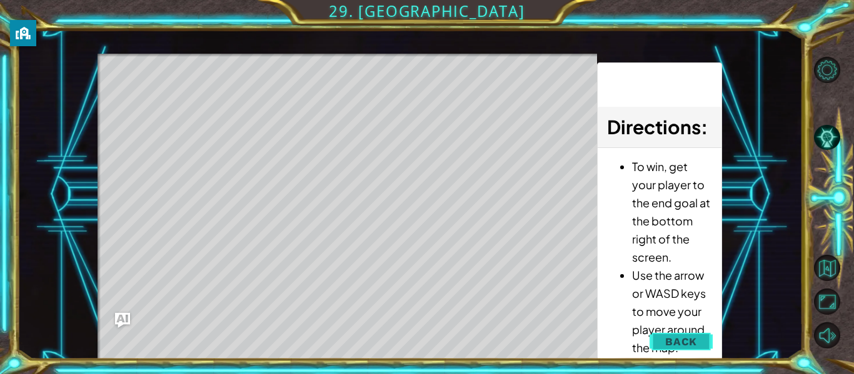
click at [688, 346] on span "Back" at bounding box center [681, 342] width 32 height 13
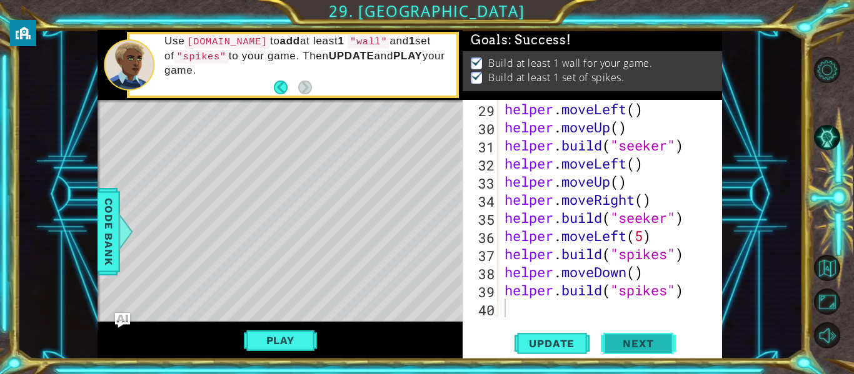
click at [612, 336] on button "Next" at bounding box center [638, 344] width 75 height 26
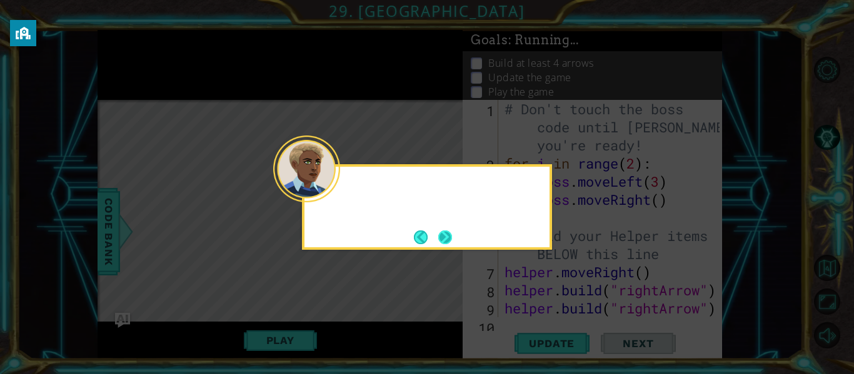
scroll to position [0, 0]
click at [444, 241] on button "Next" at bounding box center [445, 238] width 14 height 14
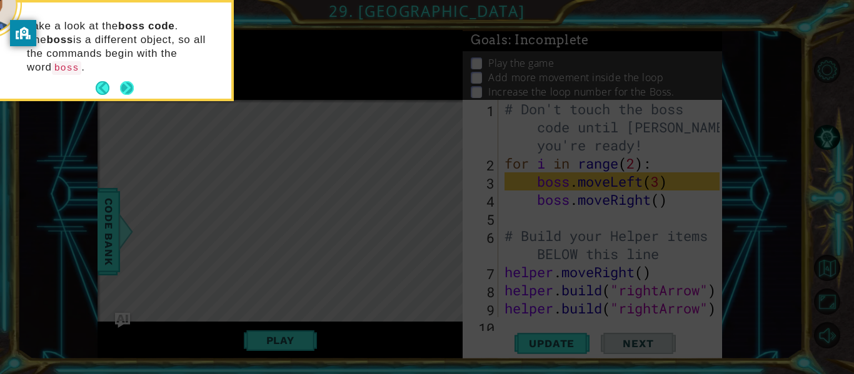
click at [131, 81] on button "Next" at bounding box center [127, 88] width 14 height 14
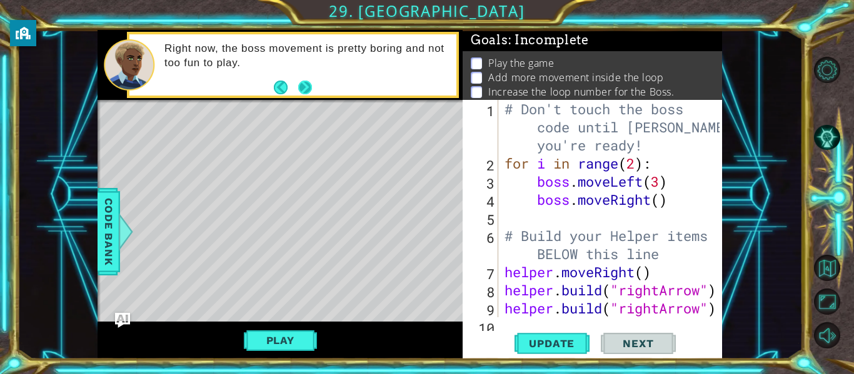
click at [303, 86] on button "Next" at bounding box center [305, 88] width 14 height 14
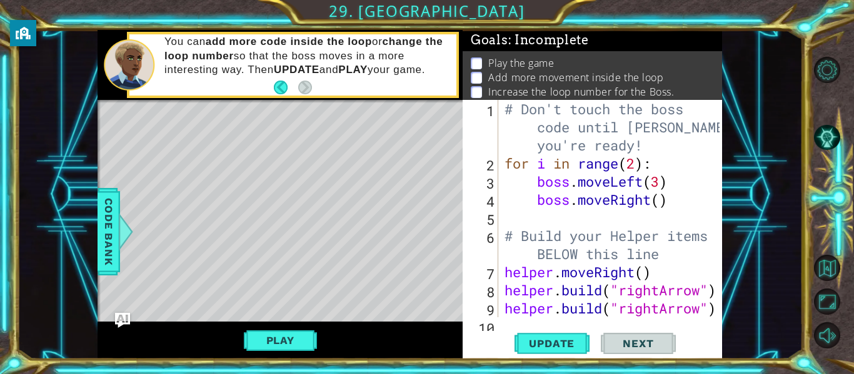
click at [639, 171] on div "# Don't touch the boss code until [PERSON_NAME] says you're ready! for i in ran…" at bounding box center [614, 245] width 224 height 290
click at [667, 177] on div "# Don't touch the boss code until [PERSON_NAME] says you're ready! for i in ran…" at bounding box center [614, 245] width 224 height 290
click at [659, 191] on div "# Don't touch the boss code until [PERSON_NAME] says you're ready! for i in ran…" at bounding box center [614, 245] width 224 height 290
click at [664, 200] on div "# Don't touch the boss code until [PERSON_NAME] says you're ready! for i in ran…" at bounding box center [614, 245] width 224 height 290
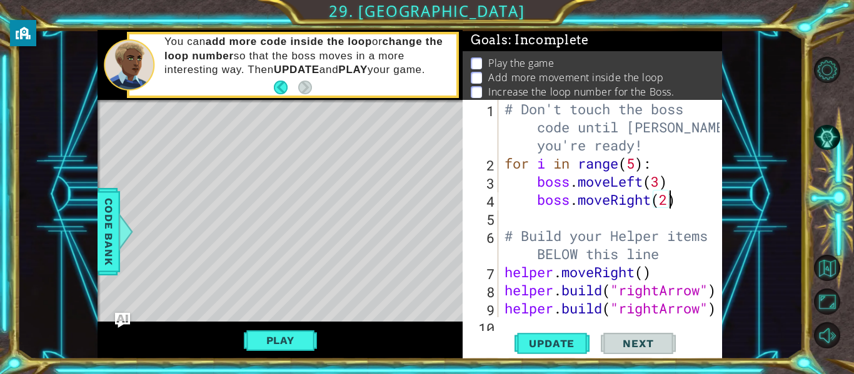
scroll to position [0, 8]
click at [533, 335] on button "Update" at bounding box center [551, 344] width 75 height 26
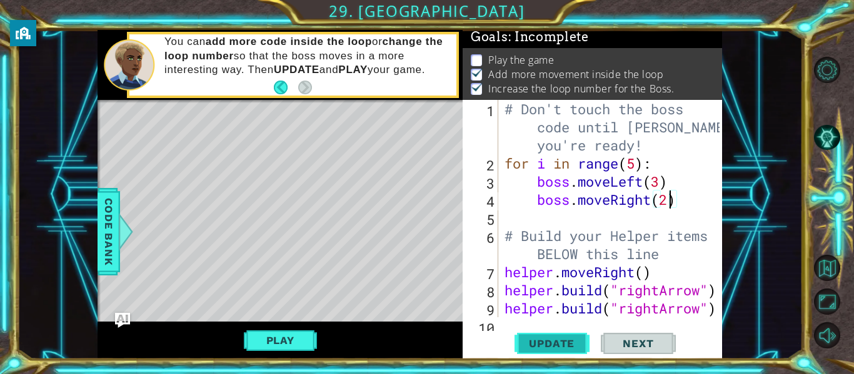
click at [529, 338] on span "Update" at bounding box center [551, 344] width 71 height 13
click at [273, 336] on button "Play" at bounding box center [280, 341] width 73 height 24
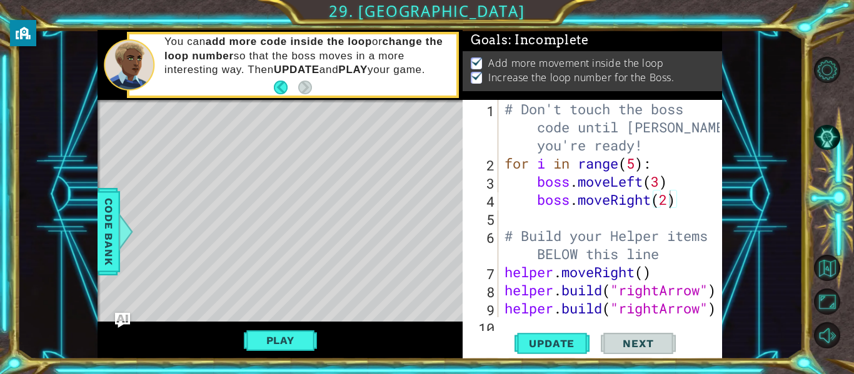
scroll to position [0, 0]
click at [682, 241] on div "# Don't touch the boss code until [PERSON_NAME] says you're ready! for i in ran…" at bounding box center [614, 245] width 224 height 290
type textarea "# Build your Helper items BELOW this line"
type textarea "boss.moveRight(2)"
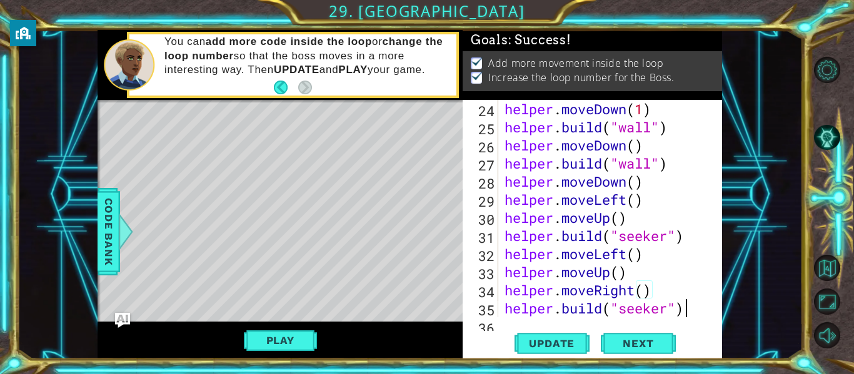
scroll to position [489, 0]
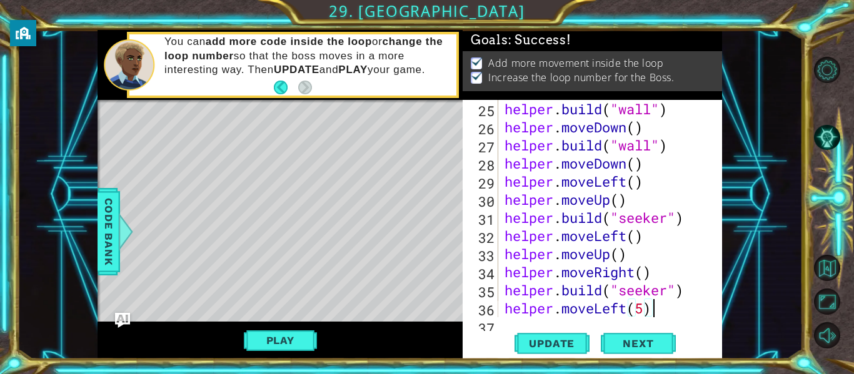
click at [671, 312] on div "helper . build ( "wall" ) helper . moveDown ( ) helper . build ( "wall" ) helpe…" at bounding box center [614, 227] width 224 height 254
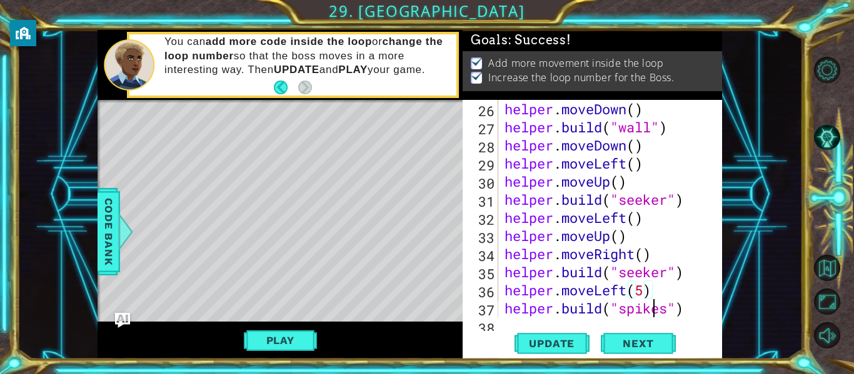
scroll to position [508, 0]
type textarea "[DOMAIN_NAME]("spikes")"
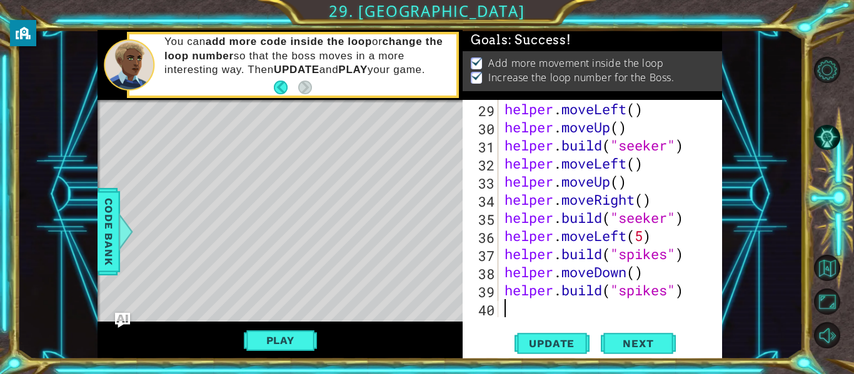
scroll to position [562, 0]
click at [566, 344] on span "Update" at bounding box center [551, 344] width 71 height 13
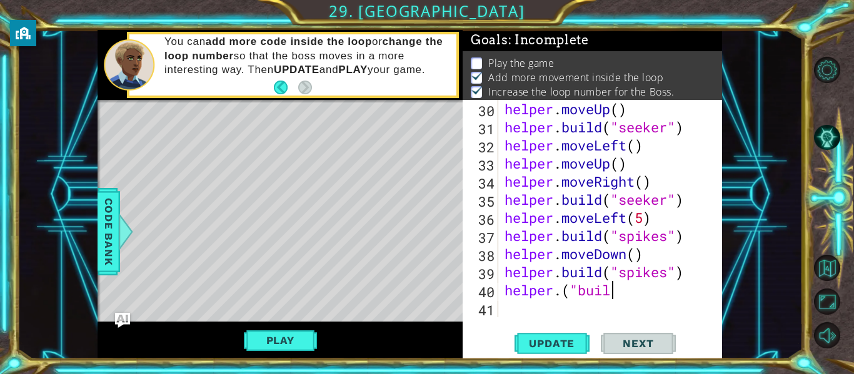
scroll to position [0, 4]
type textarea "helper.("build"
click at [106, 213] on span "Code Bank" at bounding box center [109, 232] width 20 height 76
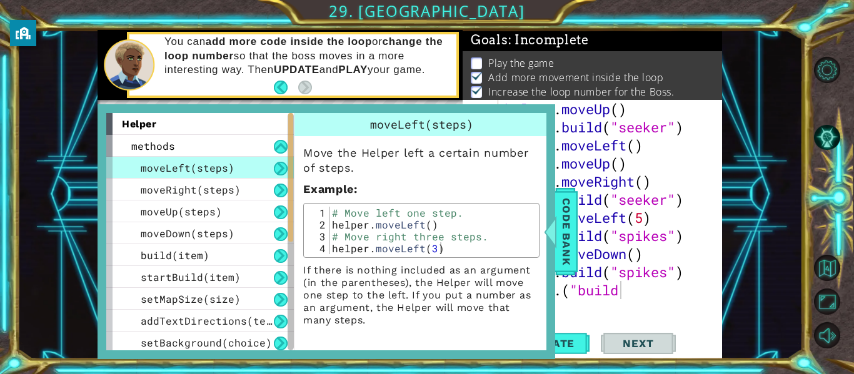
click at [418, 243] on div "# Move left one step. helper . moveLeft ( ) # Move right three steps. helper . …" at bounding box center [432, 242] width 206 height 71
type textarea "helper.moveLeft(3)"
click at [446, 247] on div "# Move left one step. helper . moveLeft ( ) # Move right three steps. helper . …" at bounding box center [432, 242] width 206 height 71
click at [559, 203] on span "Code Bank" at bounding box center [566, 232] width 20 height 76
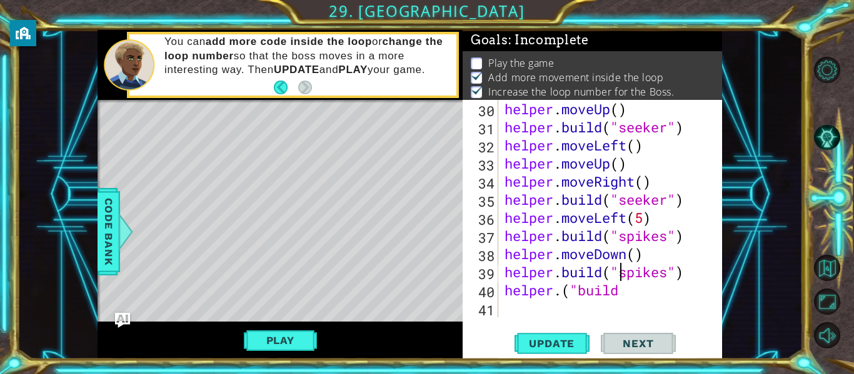
click at [622, 273] on div "helper . moveUp ( ) helper . build ( "seeker" ) helper . moveLeft ( ) helper . …" at bounding box center [614, 227] width 224 height 254
click at [628, 285] on div "helper . moveUp ( ) helper . build ( "seeker" ) helper . moveLeft ( ) helper . …" at bounding box center [614, 227] width 224 height 254
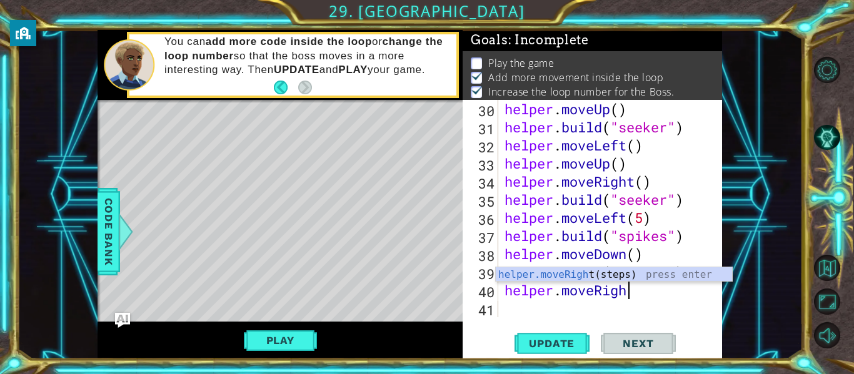
scroll to position [0, 6]
type textarea "helper.moveRight()"
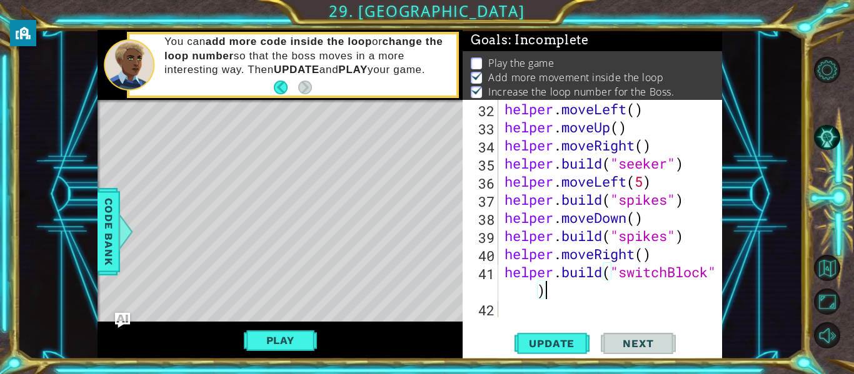
scroll to position [616, 0]
click at [575, 334] on button "Update" at bounding box center [551, 344] width 75 height 26
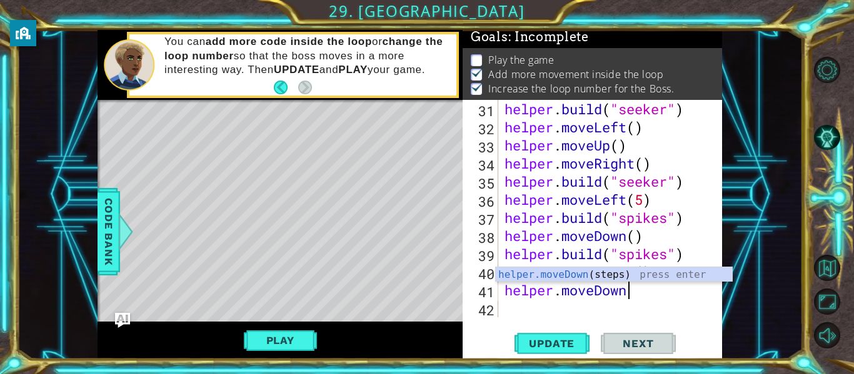
scroll to position [0, 5]
type textarea "helper.moveDown()"
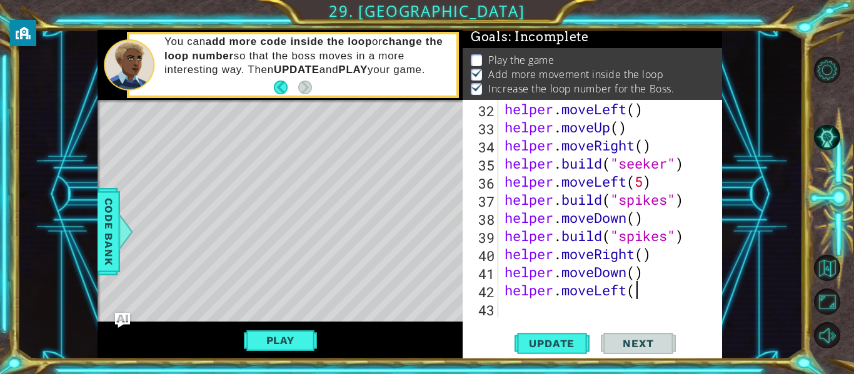
type textarea "helper.moveLeft()"
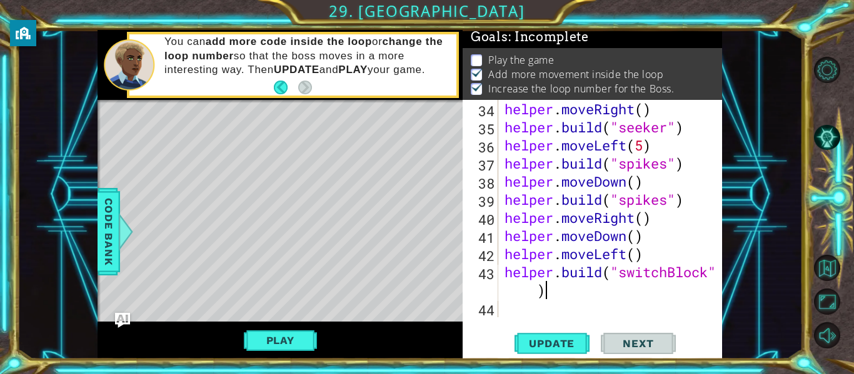
scroll to position [653, 0]
type textarea "[DOMAIN_NAME]("switchBlock")"
click at [561, 341] on span "Update" at bounding box center [551, 344] width 71 height 13
click at [253, 351] on button "Play" at bounding box center [280, 341] width 73 height 24
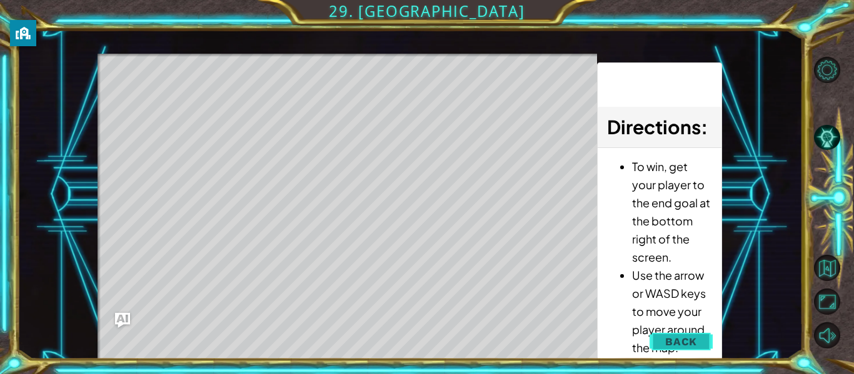
click at [694, 338] on span "Back" at bounding box center [681, 342] width 32 height 13
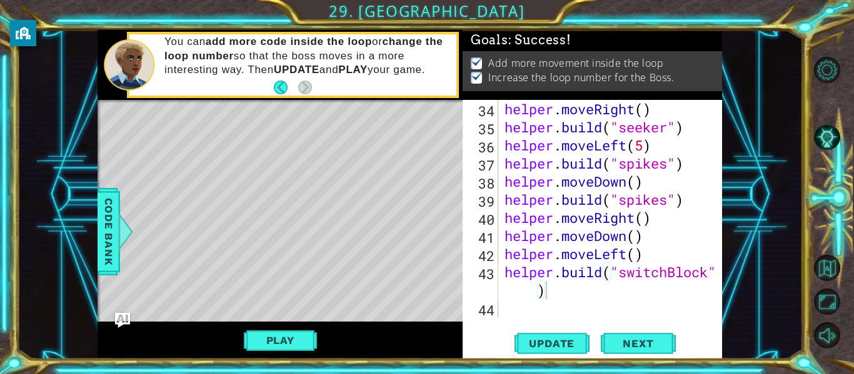
scroll to position [0, 0]
click at [562, 288] on div "helper . moveRight ( ) helper . build ( "seeker" ) helper . moveLeft ( 5 ) help…" at bounding box center [614, 227] width 224 height 254
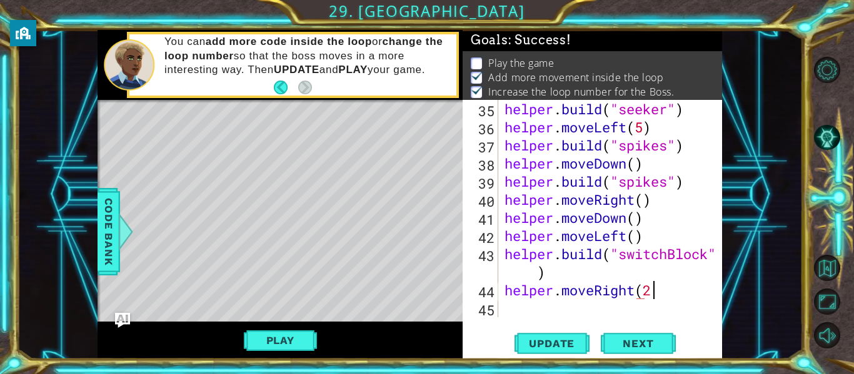
scroll to position [0, 6]
type textarea "helper.moveRight(2)"
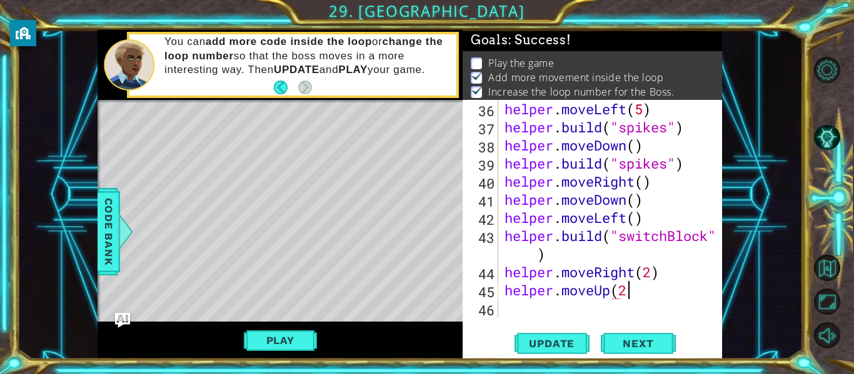
scroll to position [0, 6]
click at [541, 352] on button "Update" at bounding box center [551, 344] width 75 height 26
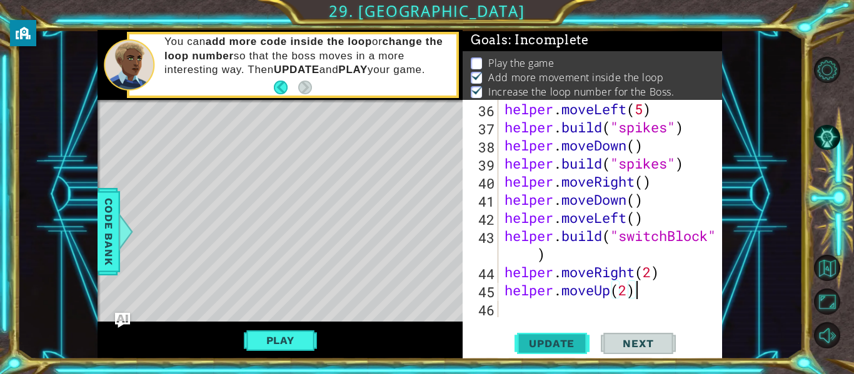
scroll to position [3, 0]
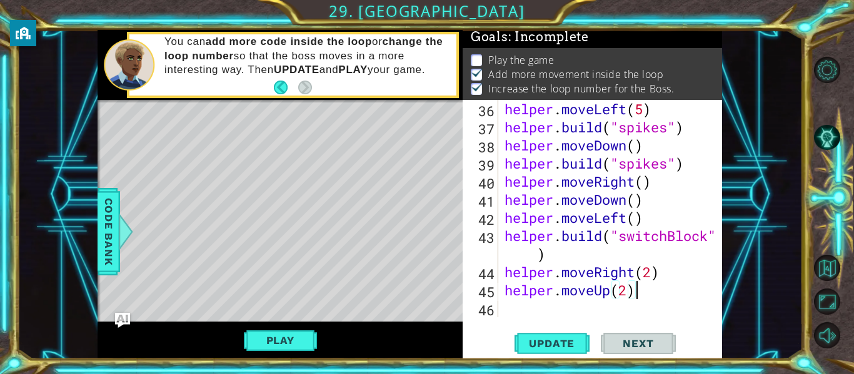
click at [653, 283] on div "helper . moveLeft ( 5 ) helper . build ( "spikes" ) helper . moveDown ( ) helpe…" at bounding box center [614, 227] width 224 height 254
click at [649, 275] on div "helper . moveLeft ( 5 ) helper . build ( "spikes" ) helper . moveDown ( ) helpe…" at bounding box center [614, 227] width 224 height 254
click at [651, 276] on div "helper . moveLeft ( 5 ) helper . build ( "spikes" ) helper . moveDown ( ) helpe…" at bounding box center [614, 227] width 224 height 254
click at [628, 290] on div "helper . moveLeft ( 5 ) helper . build ( "spikes" ) helper . moveDown ( ) helpe…" at bounding box center [614, 227] width 224 height 254
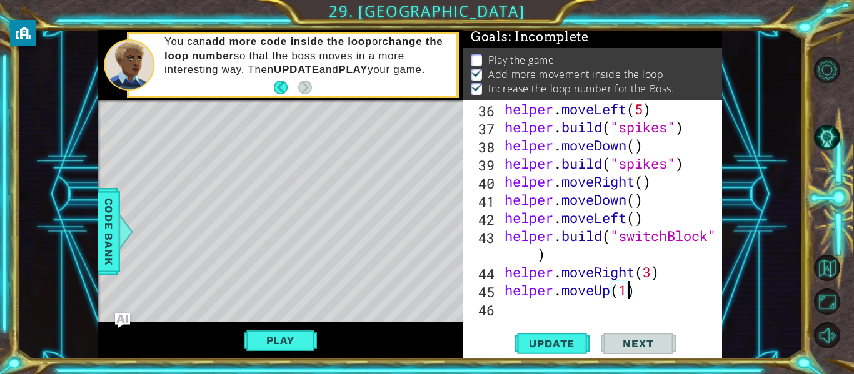
scroll to position [0, 6]
click at [561, 338] on span "Update" at bounding box center [551, 344] width 71 height 13
click at [625, 294] on div "helper . moveLeft ( 5 ) helper . build ( "spikes" ) helper . moveDown ( ) helpe…" at bounding box center [614, 227] width 224 height 254
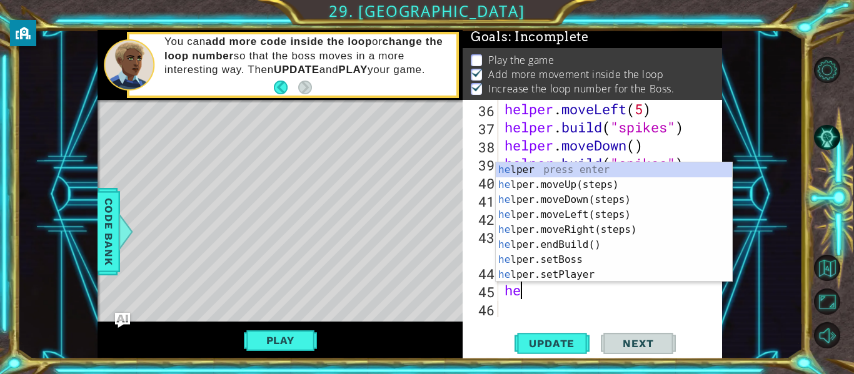
scroll to position [0, 0]
type textarea "h"
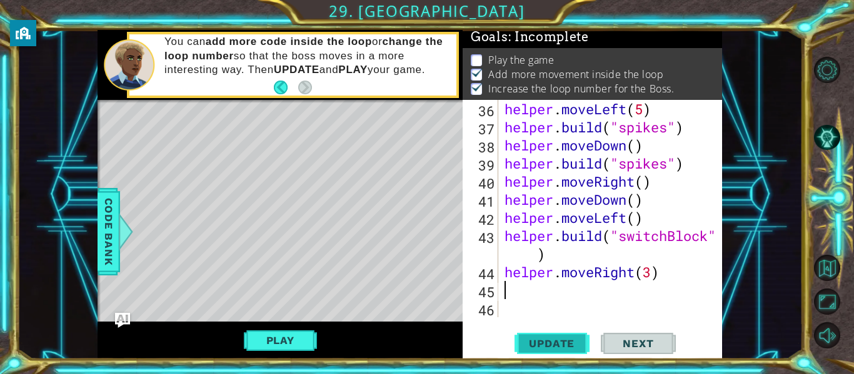
click at [572, 341] on span "Update" at bounding box center [551, 344] width 71 height 13
type textarea "[DOMAIN_NAME]("spikes")"
click at [534, 335] on button "Update" at bounding box center [551, 344] width 75 height 26
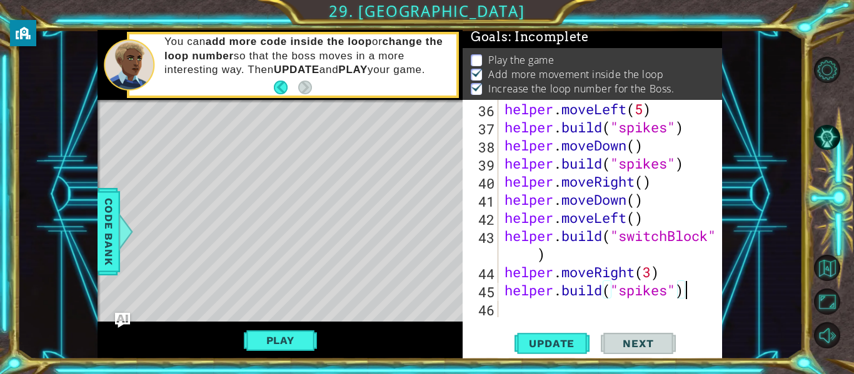
click at [508, 311] on div "helper . moveLeft ( 5 ) helper . build ( "spikes" ) helper . moveDown ( ) helpe…" at bounding box center [614, 227] width 224 height 254
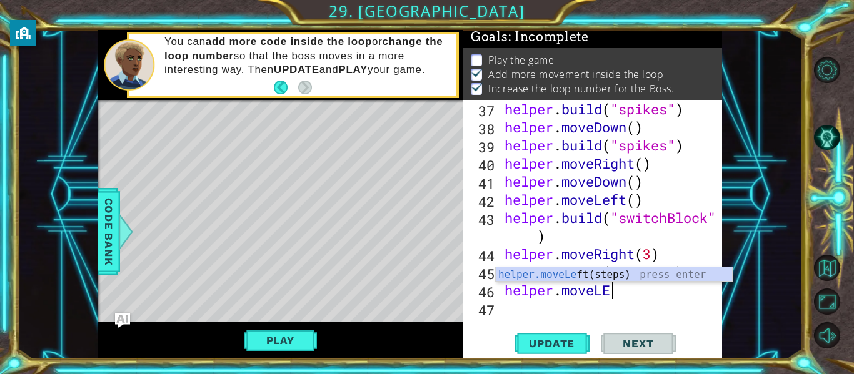
scroll to position [0, 4]
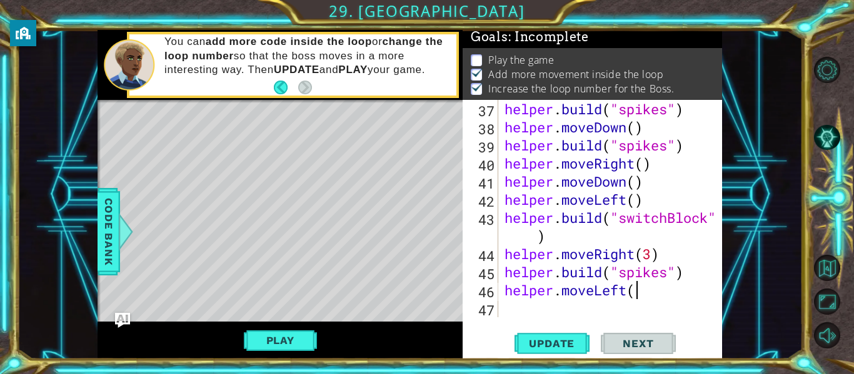
type textarea "helper.moveLeft()"
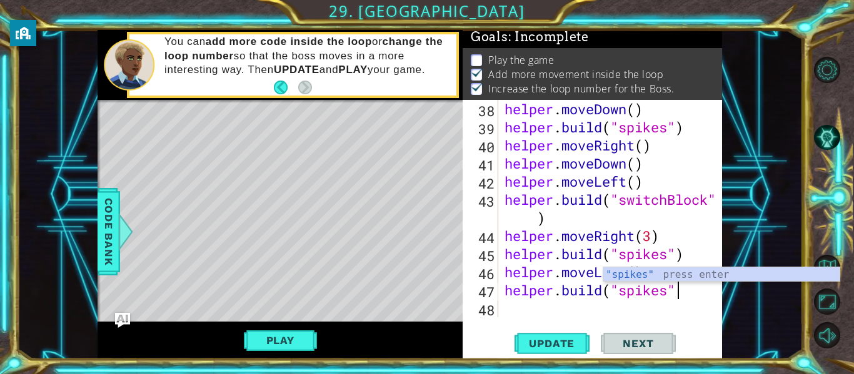
scroll to position [0, 8]
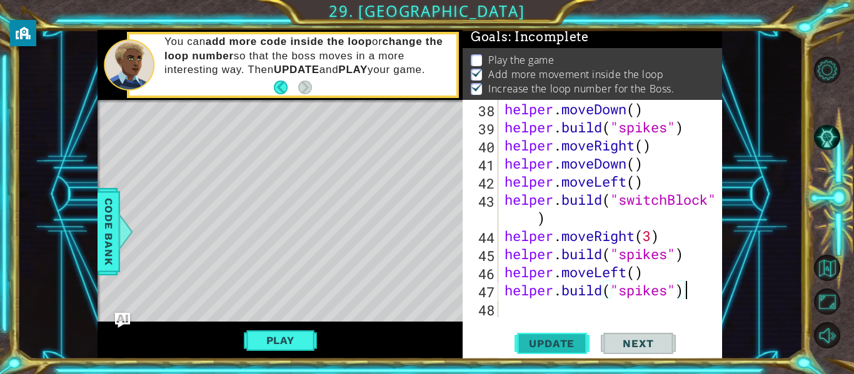
type textarea "[DOMAIN_NAME]("spikes")"
click at [574, 346] on span "Update" at bounding box center [551, 344] width 71 height 13
click at [566, 301] on div "helper . moveDown ( ) helper . build ( "spikes" ) helper . moveRight ( ) helper…" at bounding box center [614, 227] width 224 height 254
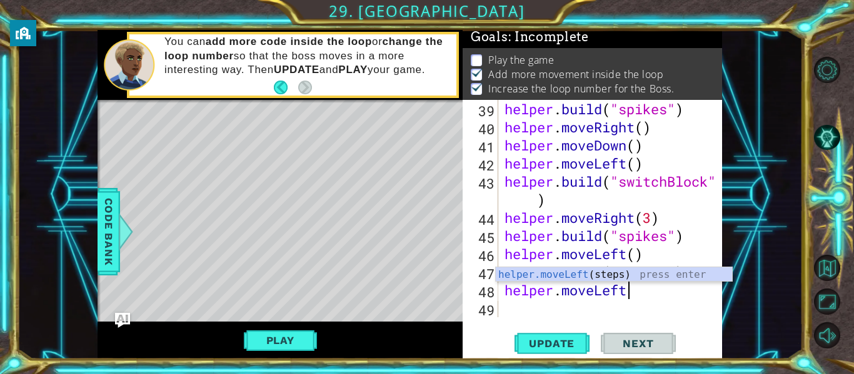
scroll to position [0, 5]
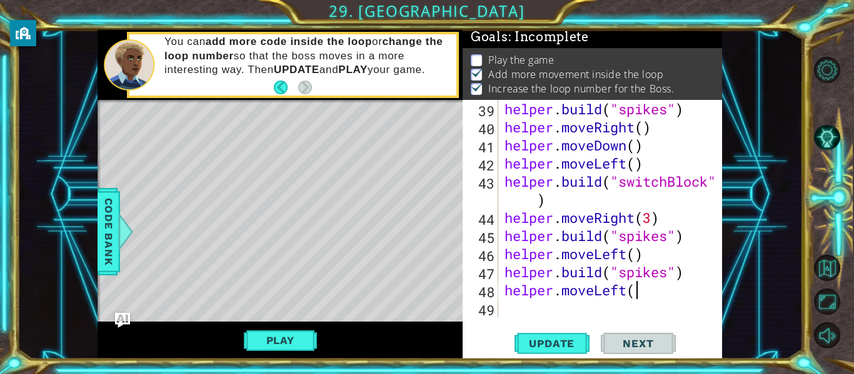
type textarea "helper.moveLeft()"
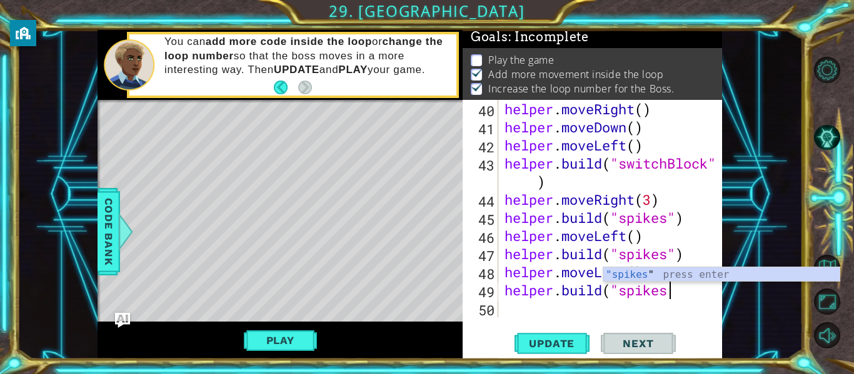
scroll to position [0, 8]
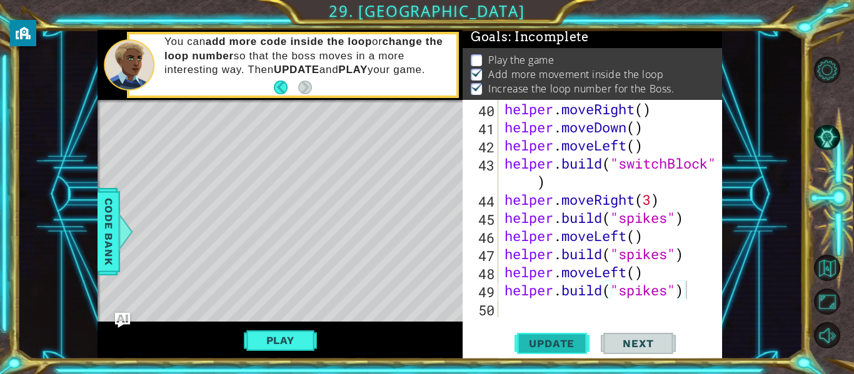
click at [546, 336] on button "Update" at bounding box center [551, 344] width 75 height 26
click at [294, 346] on button "Play" at bounding box center [280, 341] width 73 height 24
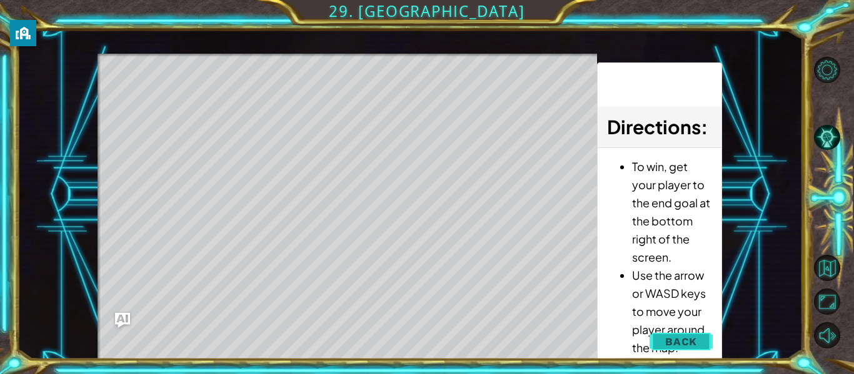
click at [679, 343] on span "Back" at bounding box center [681, 342] width 32 height 13
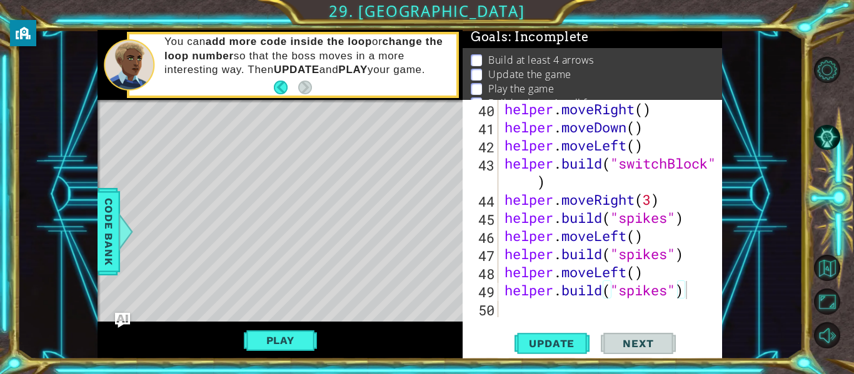
scroll to position [0, 0]
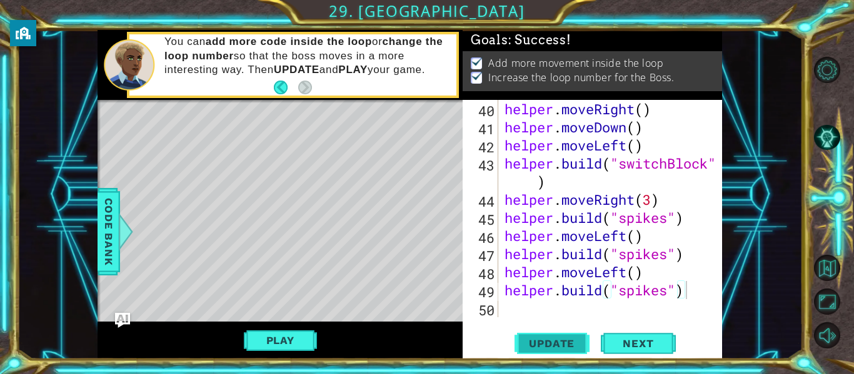
click at [536, 343] on span "Update" at bounding box center [551, 344] width 71 height 13
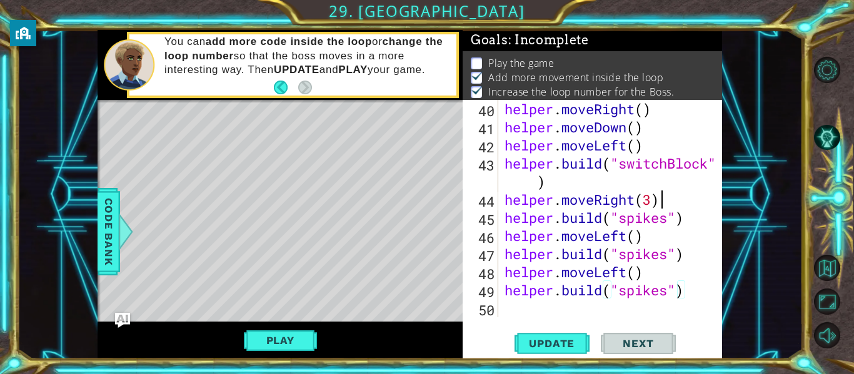
click at [696, 198] on div "helper . moveRight ( ) helper . moveDown ( ) helper . moveLeft ( ) helper . bui…" at bounding box center [614, 227] width 224 height 254
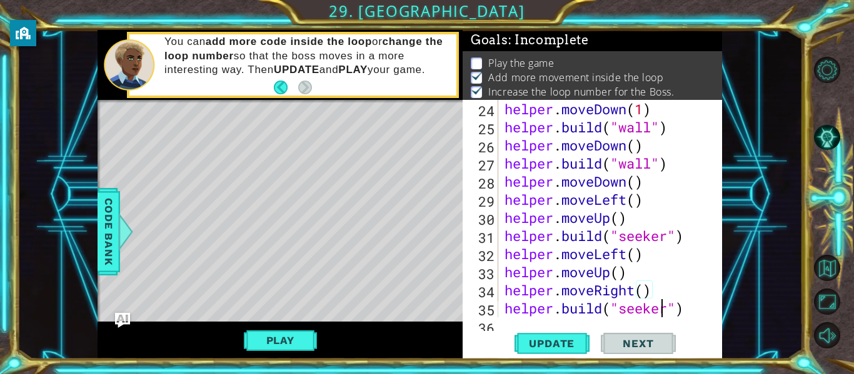
scroll to position [471, 0]
click at [682, 236] on div "helper . moveDown ( 1 ) helper . build ( "wall" ) helper . moveDown ( ) helper …" at bounding box center [614, 227] width 224 height 254
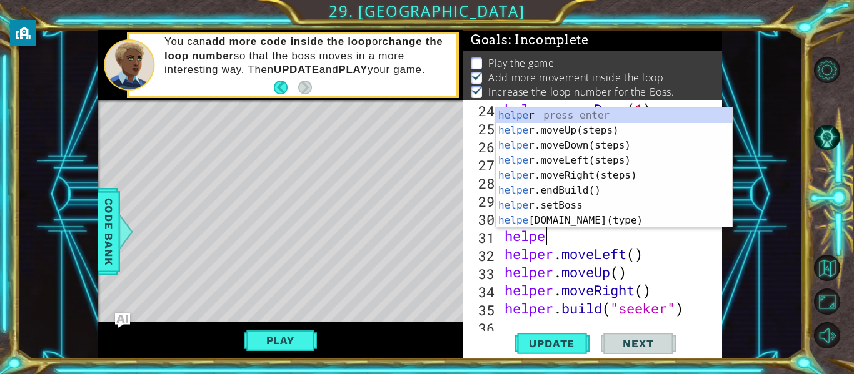
scroll to position [0, 1]
type textarea "h"
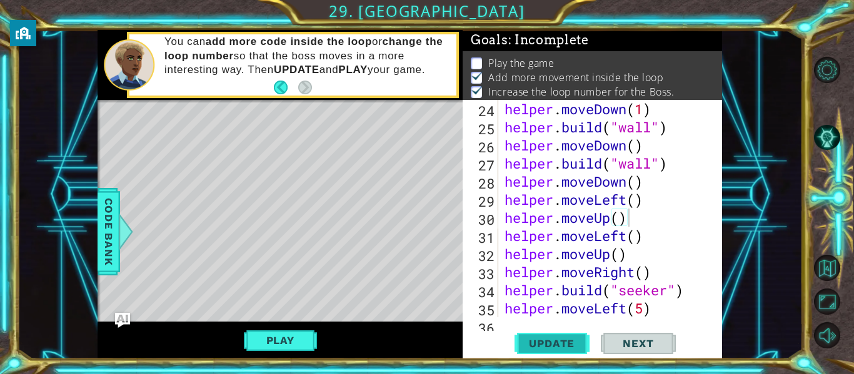
click at [553, 348] on span "Update" at bounding box center [551, 344] width 71 height 13
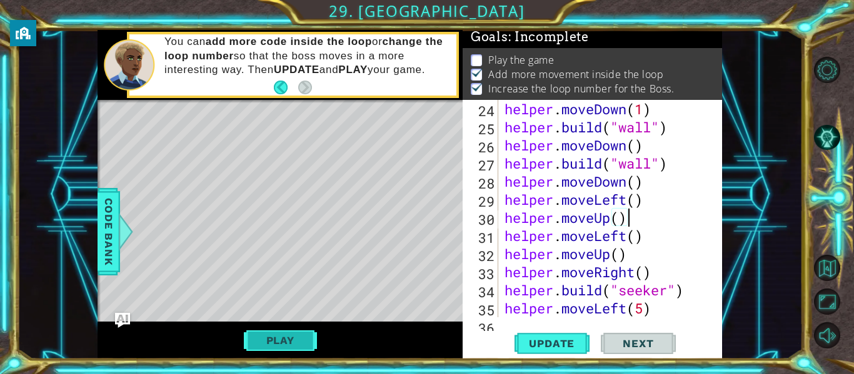
click at [304, 337] on button "Play" at bounding box center [280, 341] width 73 height 24
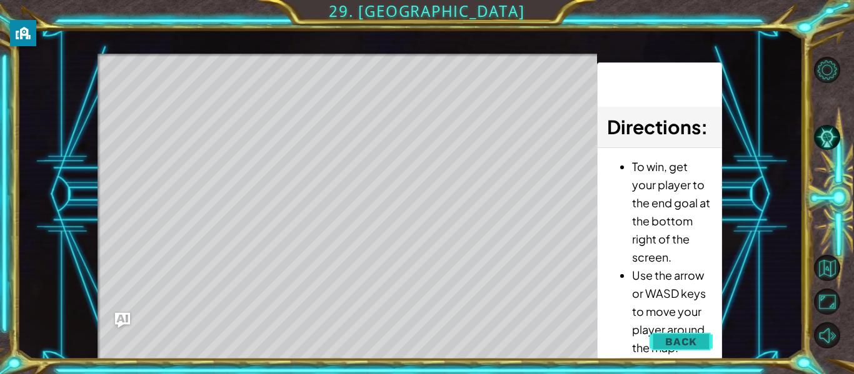
click at [694, 334] on button "Back" at bounding box center [680, 341] width 63 height 25
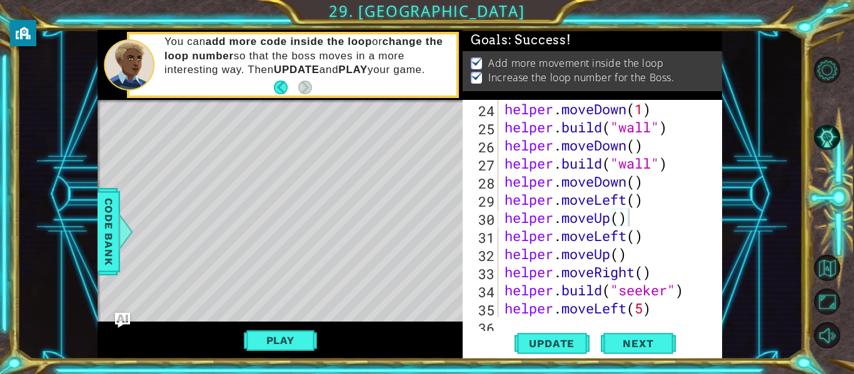
scroll to position [0, 0]
click at [564, 346] on span "Update" at bounding box center [551, 344] width 71 height 13
click at [556, 342] on span "Update" at bounding box center [551, 344] width 71 height 13
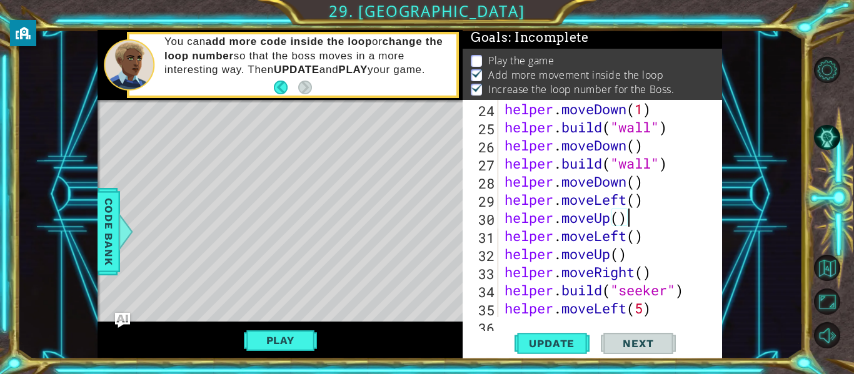
scroll to position [3, 0]
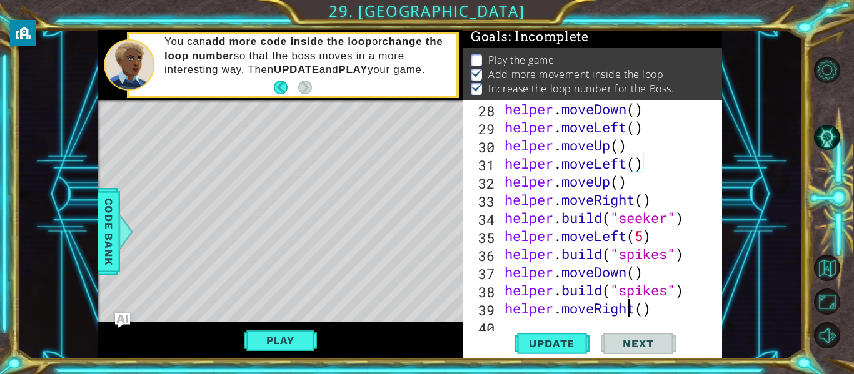
type textarea "[DOMAIN_NAME]("spikes")"
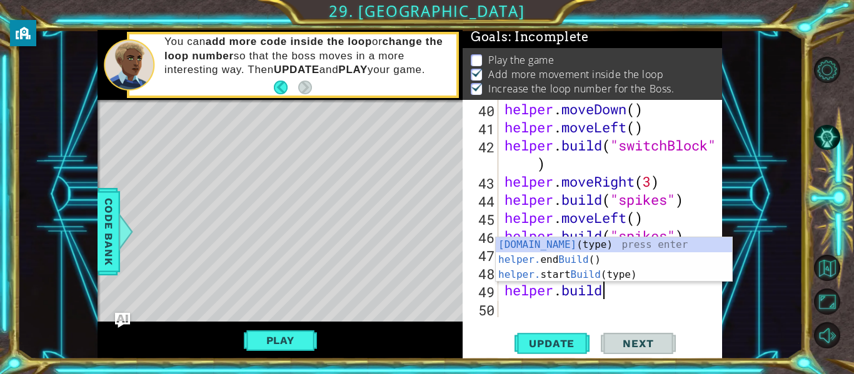
scroll to position [0, 1]
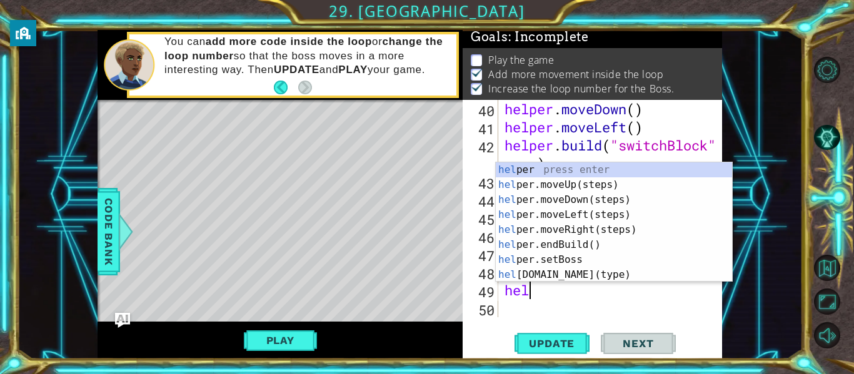
type textarea "h"
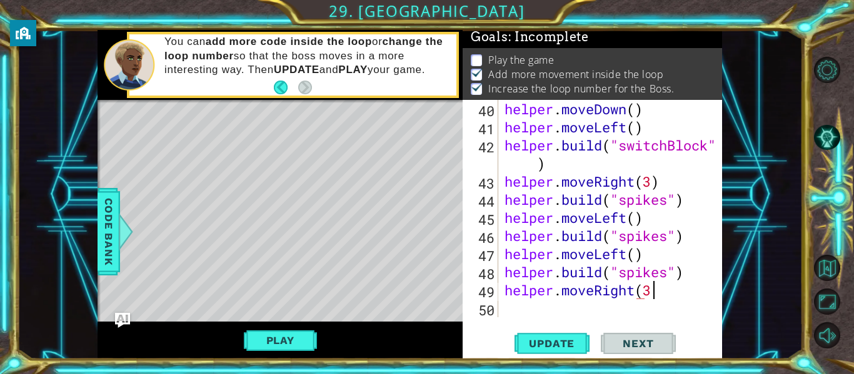
scroll to position [0, 6]
type textarea "helper.moveRight(3)"
click at [561, 338] on span "Update" at bounding box center [551, 344] width 71 height 13
click at [506, 301] on div "helper . moveDown ( ) helper . moveLeft ( ) helper . build ( "switchBlock" ) he…" at bounding box center [614, 227] width 224 height 254
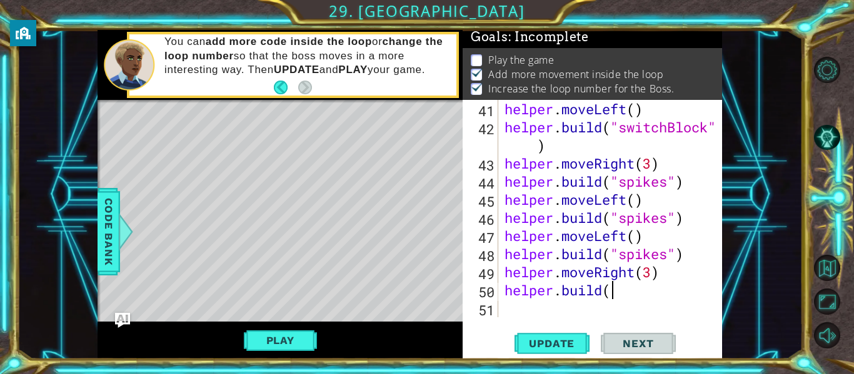
scroll to position [0, 4]
type textarea "[DOMAIN_NAME](""
click at [618, 300] on div "helper . moveLeft ( ) helper . build ( "switchBlock" ) helper . moveRight ( 3 )…" at bounding box center [614, 227] width 224 height 254
click at [623, 302] on div "helper . moveLeft ( ) helper . build ( "switchBlock" ) helper . moveRight ( 3 )…" at bounding box center [614, 227] width 224 height 254
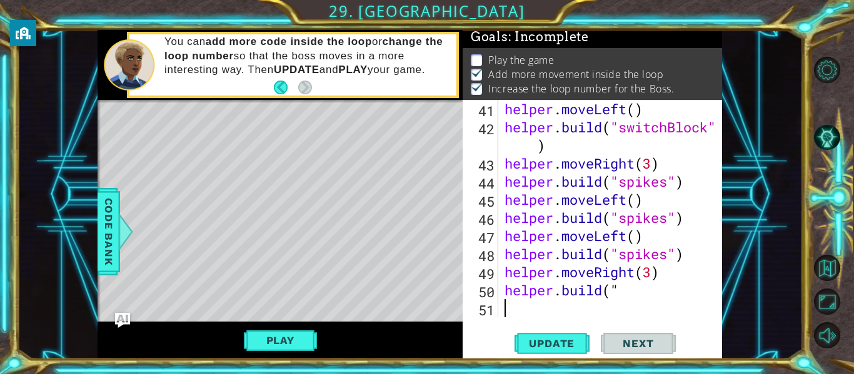
click at [625, 283] on div "helper . moveLeft ( ) helper . build ( "switchBlock" ) helper . moveRight ( 3 )…" at bounding box center [614, 227] width 224 height 254
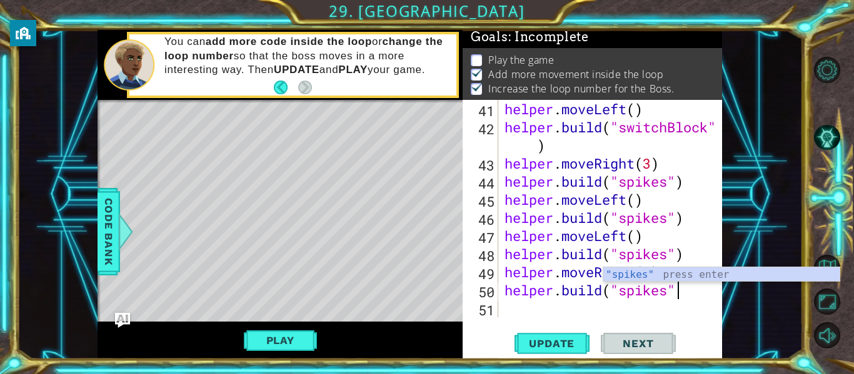
scroll to position [0, 8]
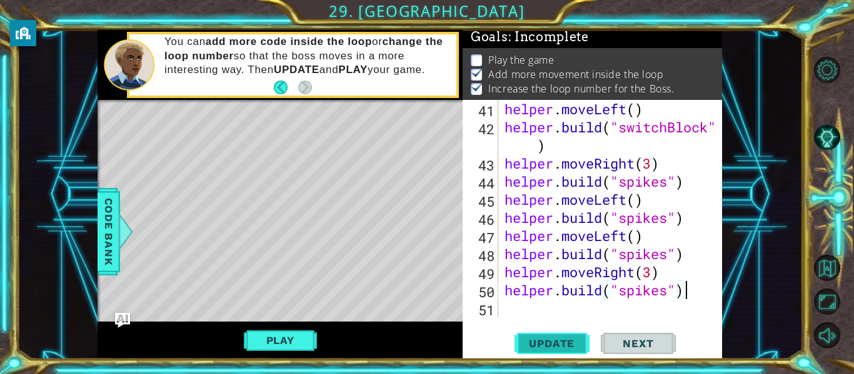
type textarea "[DOMAIN_NAME]("spikes")"
click at [543, 339] on span "Update" at bounding box center [551, 344] width 71 height 13
click at [273, 338] on button "Play" at bounding box center [280, 341] width 73 height 24
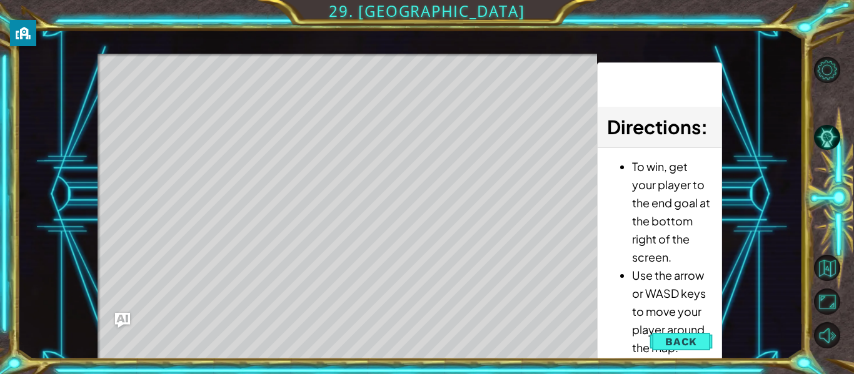
scroll to position [0, 0]
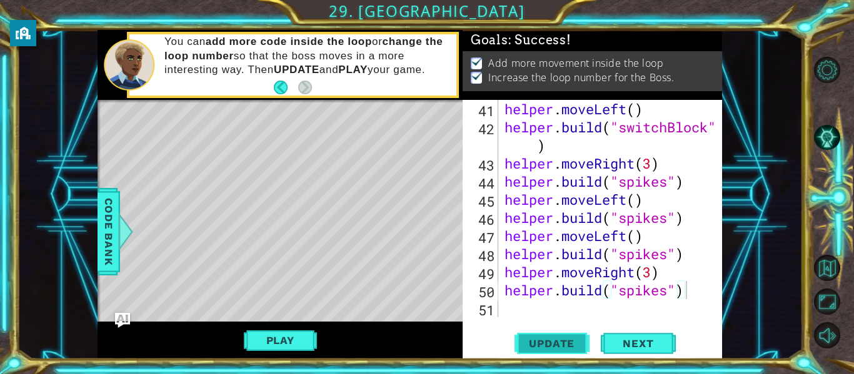
click at [529, 337] on button "Update" at bounding box center [551, 344] width 75 height 26
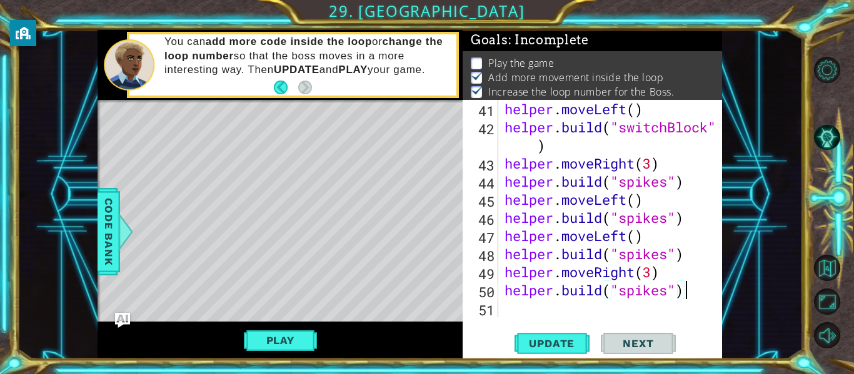
click at [519, 315] on div "helper . moveLeft ( ) helper . build ( "switchBlock" ) helper . moveRight ( 3 )…" at bounding box center [614, 227] width 224 height 254
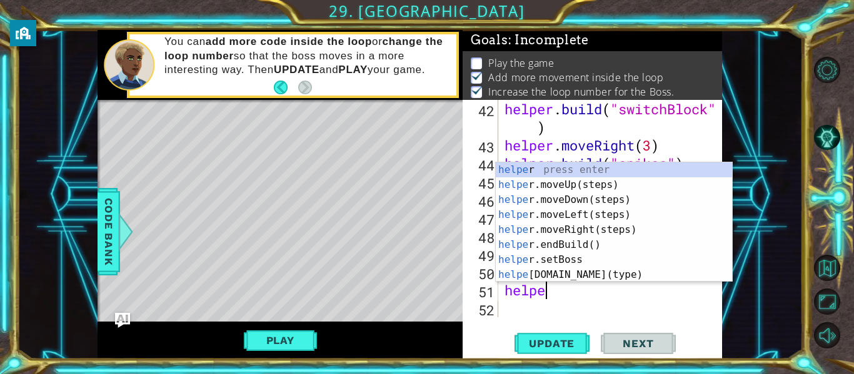
scroll to position [0, 2]
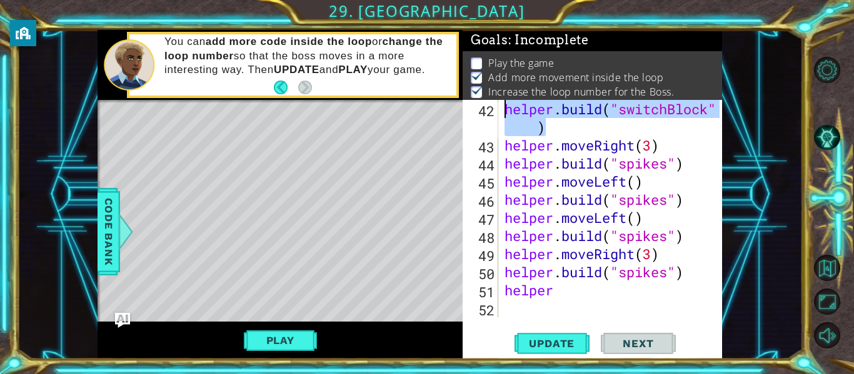
drag, startPoint x: 554, startPoint y: 120, endPoint x: 488, endPoint y: 108, distance: 68.0
click at [488, 108] on div "helper 42 43 44 45 46 47 48 49 50 51 52 helper . build ( "switchBlock" ) helper…" at bounding box center [591, 209] width 257 height 218
type textarea "[DOMAIN_NAME]("switchBlock")"
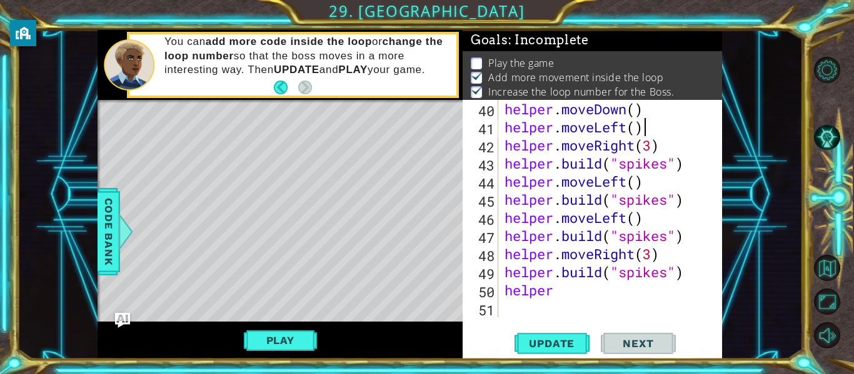
scroll to position [761, 0]
click at [569, 295] on div "helper . moveDown ( ) helper . moveLeft ( ) helper . moveRight ( 3 ) helper . b…" at bounding box center [614, 227] width 224 height 254
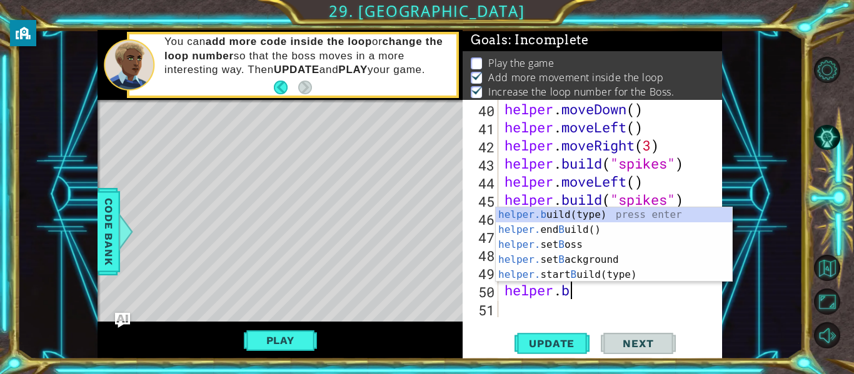
scroll to position [0, 1]
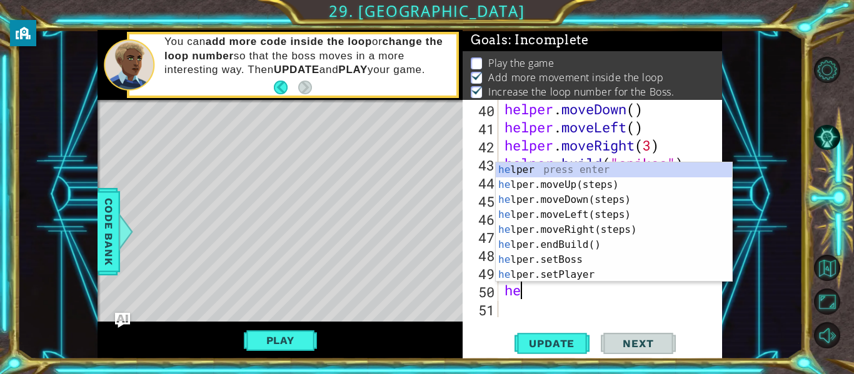
type textarea "h"
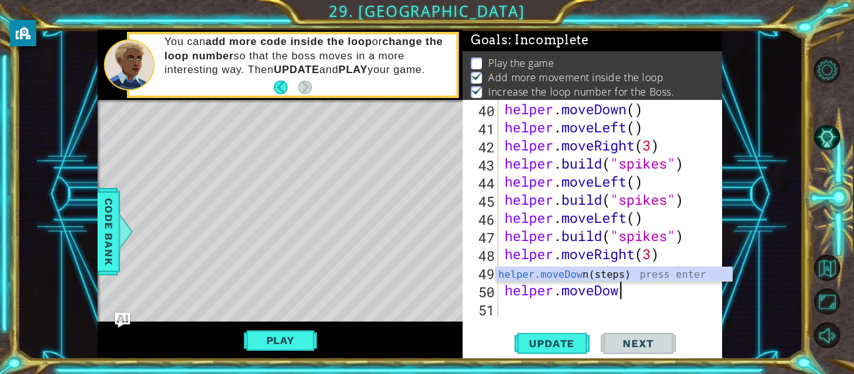
scroll to position [0, 5]
type textarea "helper.moveDown()"
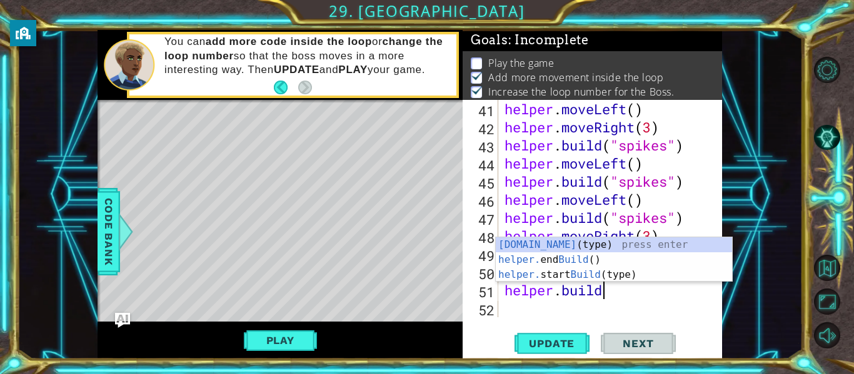
scroll to position [0, 4]
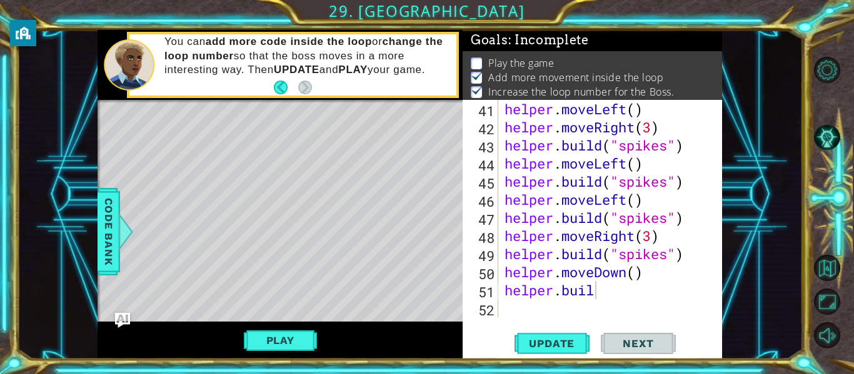
click at [666, 323] on div "helper.buil 41 42 43 44 45 46 47 48 49 50 51 52 helper . moveLeft ( ) helper . …" at bounding box center [592, 229] width 259 height 259
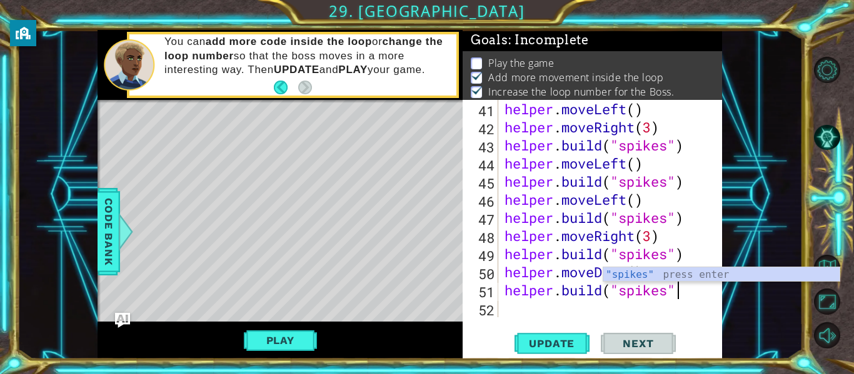
scroll to position [0, 8]
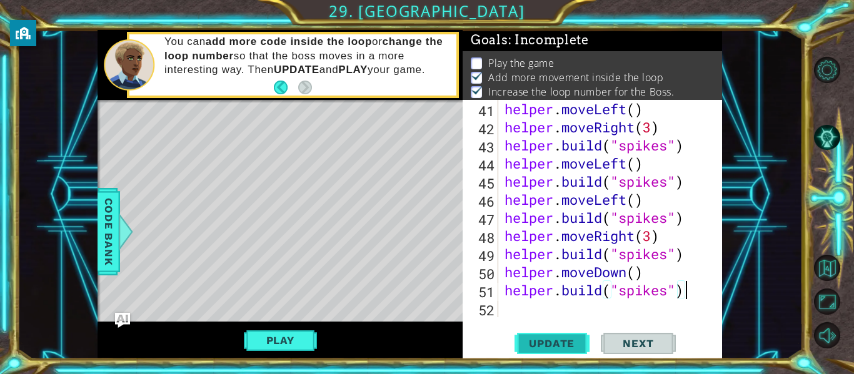
type textarea "[DOMAIN_NAME]("spikes")"
click at [549, 339] on span "Update" at bounding box center [551, 344] width 71 height 13
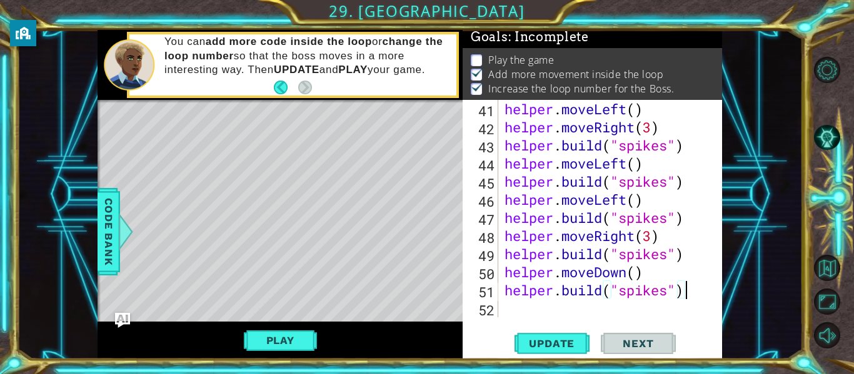
click at [521, 305] on div "helper . moveLeft ( ) helper . moveRight ( 3 ) helper . build ( "spikes" ) help…" at bounding box center [614, 227] width 224 height 254
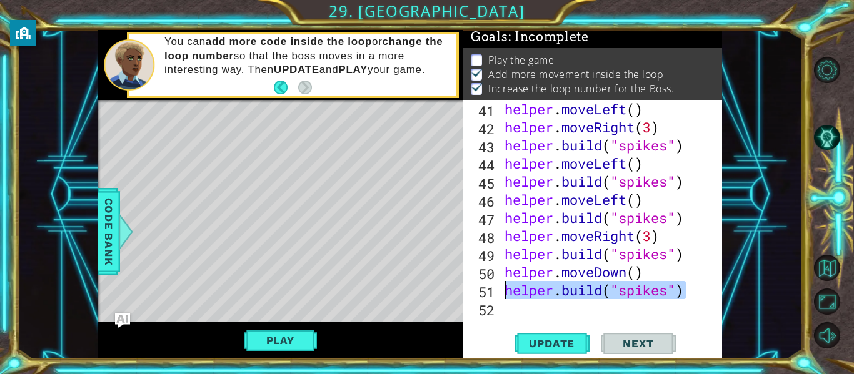
drag, startPoint x: 688, startPoint y: 293, endPoint x: 501, endPoint y: 294, distance: 186.9
click at [501, 294] on div "41 42 43 44 45 46 47 48 49 50 51 52 helper . moveLeft ( ) helper . moveRight ( …" at bounding box center [591, 209] width 257 height 218
type textarea "[DOMAIN_NAME]("spikes")"
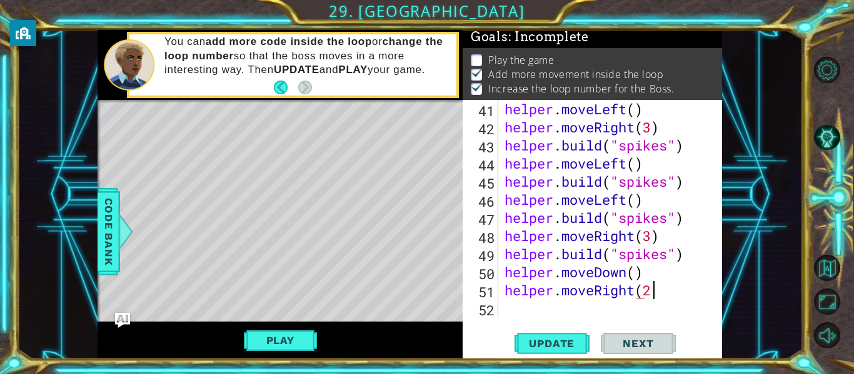
scroll to position [0, 6]
type textarea "helper.moveRight(2)"
click at [568, 303] on div "helper . moveLeft ( ) helper . moveRight ( 3 ) helper . build ( "spikes" ) help…" at bounding box center [614, 227] width 224 height 254
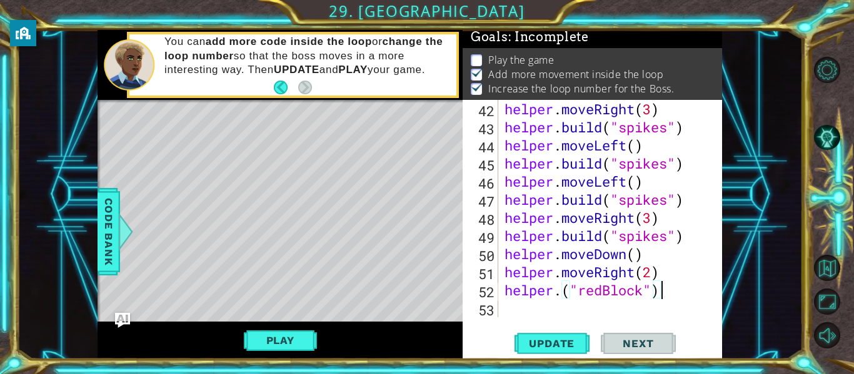
click at [561, 289] on div "helper . moveRight ( 3 ) helper . build ( "spikes" ) helper . moveLeft ( ) help…" at bounding box center [614, 227] width 224 height 254
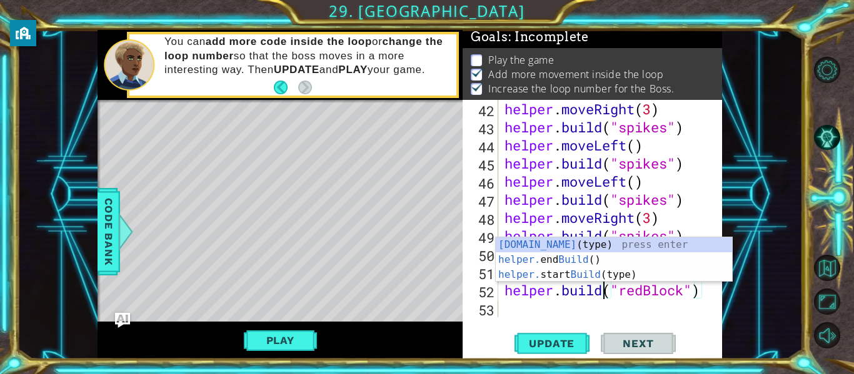
scroll to position [0, 5]
type textarea "[DOMAIN_NAME]("redBlock")"
click at [568, 348] on span "Update" at bounding box center [551, 344] width 71 height 13
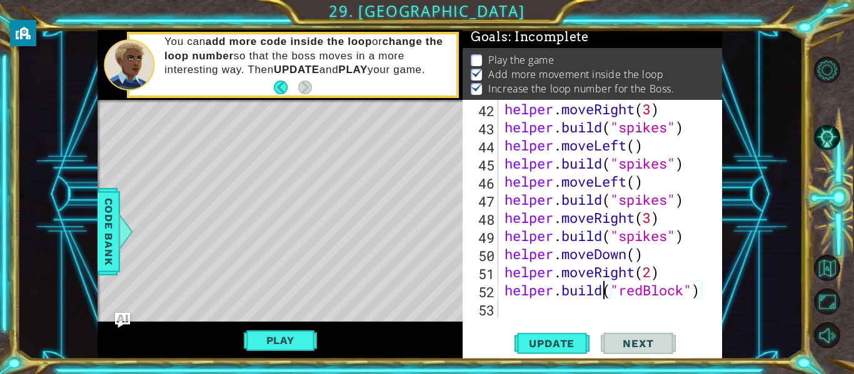
click at [699, 293] on div "helper . moveRight ( 3 ) helper . build ( "spikes" ) helper . moveLeft ( ) help…" at bounding box center [614, 227] width 224 height 254
click at [553, 306] on div "helper . moveRight ( 3 ) helper . build ( "spikes" ) helper . moveLeft ( ) help…" at bounding box center [614, 227] width 224 height 254
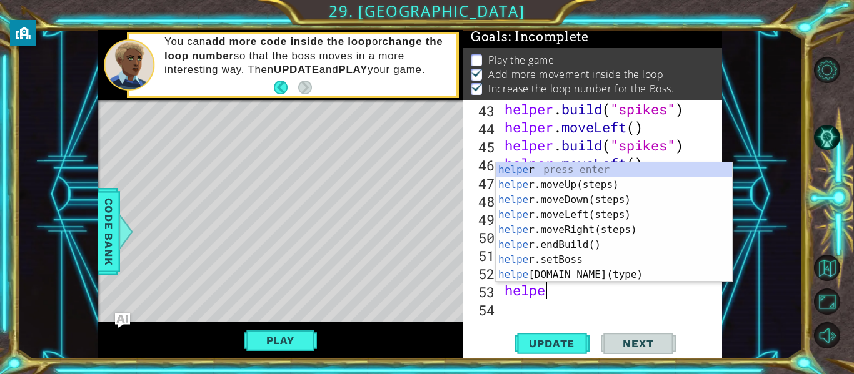
scroll to position [0, 2]
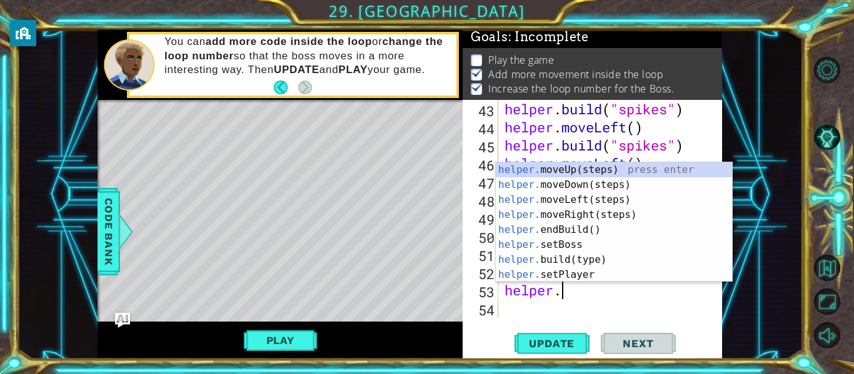
click at [575, 299] on div "helper . build ( "spikes" ) helper . moveLeft ( ) helper . build ( "spikes" ) h…" at bounding box center [614, 227] width 224 height 254
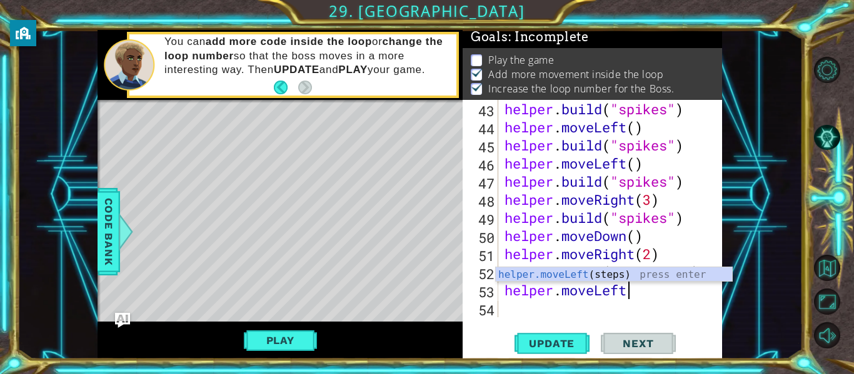
scroll to position [0, 6]
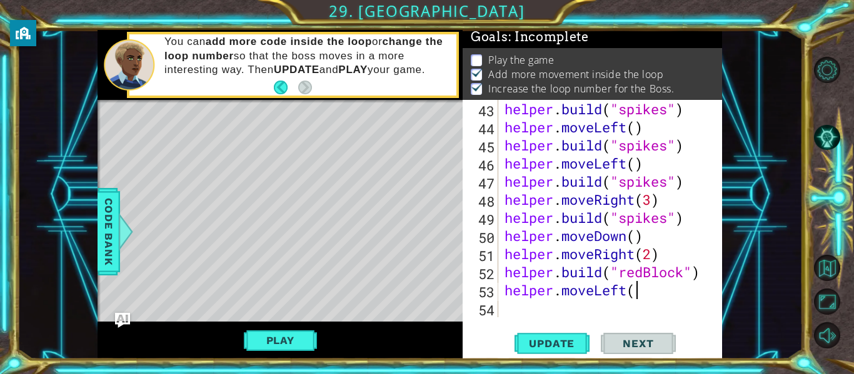
type textarea "helper.moveLeft()"
click at [548, 300] on div "helper . build ( "spikes" ) helper . moveLeft ( ) helper . build ( "spikes" ) h…" at bounding box center [614, 227] width 224 height 254
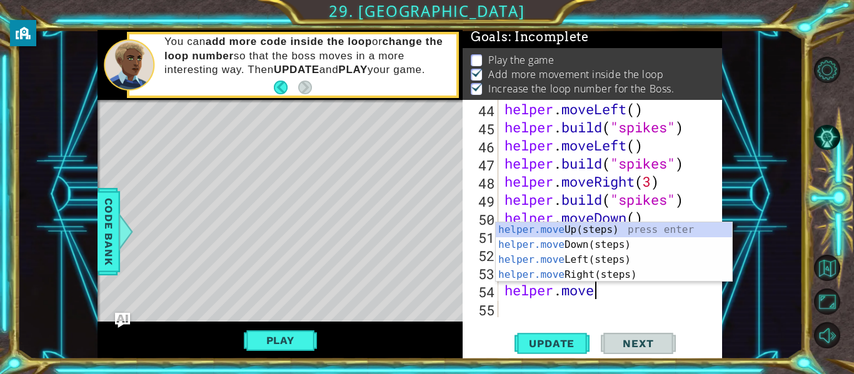
scroll to position [0, 4]
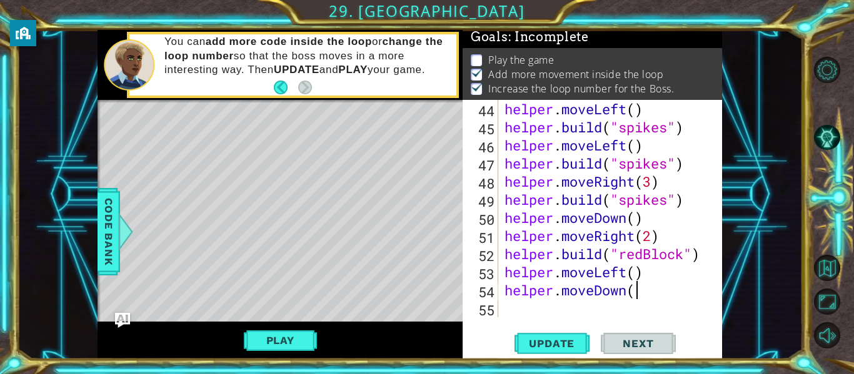
type textarea "helper.moveDown()"
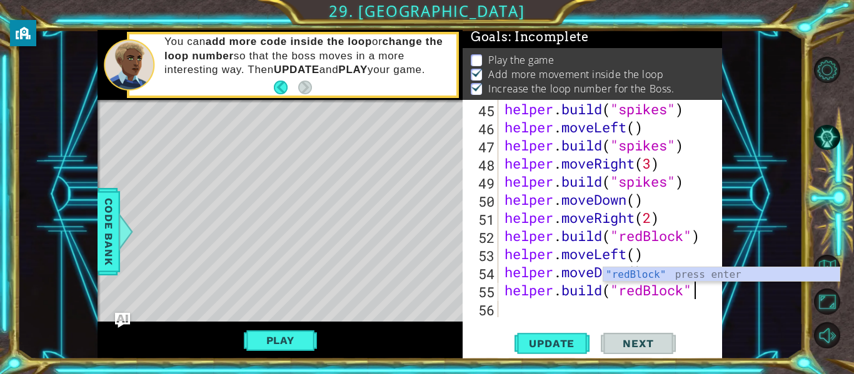
scroll to position [0, 8]
type textarea "[DOMAIN_NAME]("redBlock")"
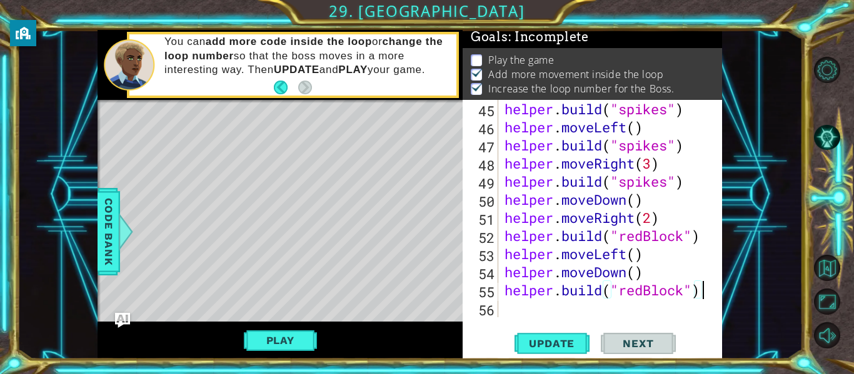
click at [528, 306] on div "helper . build ( "spikes" ) helper . moveLeft ( ) helper . build ( "spikes" ) h…" at bounding box center [614, 227] width 224 height 254
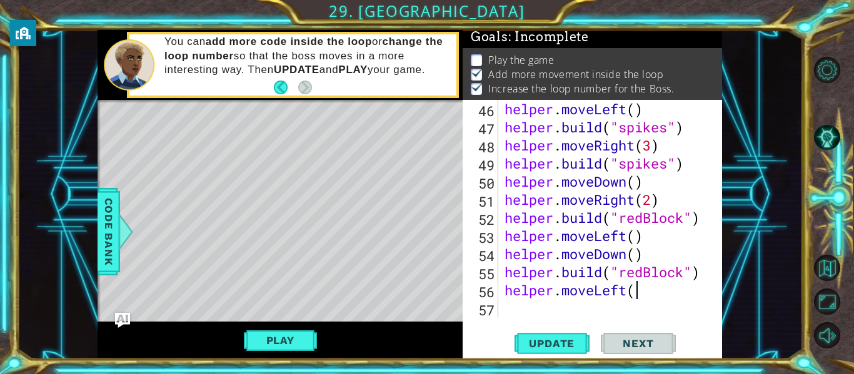
scroll to position [0, 6]
type textarea "helper.moveLeft(6)"
click at [510, 303] on div "helper . moveLeft ( ) helper . build ( "spikes" ) helper . moveRight ( 3 ) help…" at bounding box center [614, 227] width 224 height 254
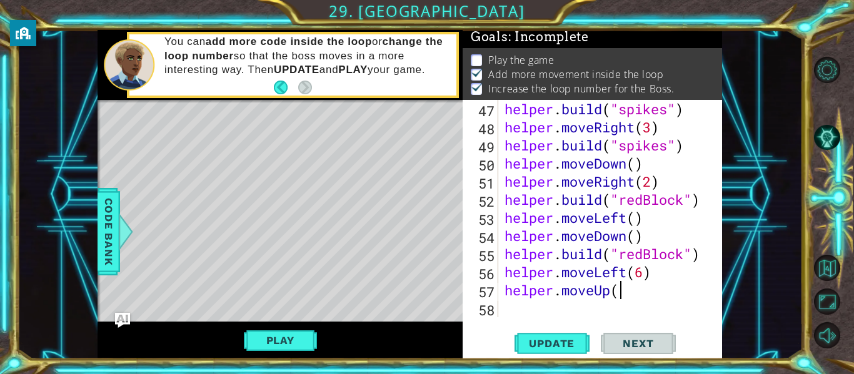
scroll to position [0, 5]
type textarea "helper.moveUp()"
click at [534, 340] on span "Update" at bounding box center [551, 344] width 71 height 13
click at [527, 313] on div "helper . build ( "spikes" ) helper . moveRight ( 3 ) helper . build ( "spikes" …" at bounding box center [614, 227] width 224 height 254
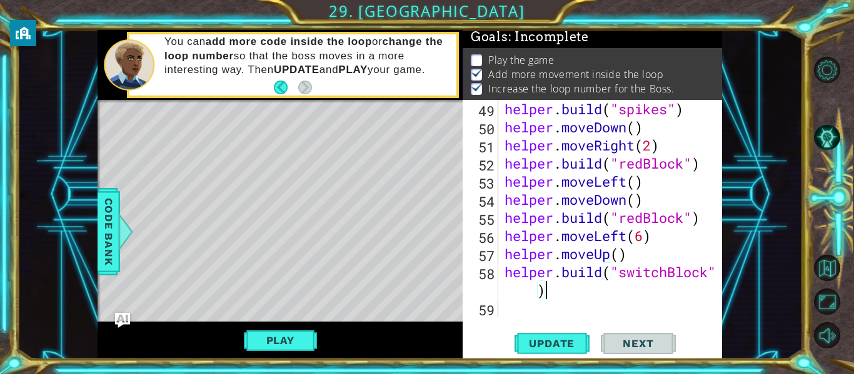
scroll to position [925, 0]
type textarea "[DOMAIN_NAME]("switchBlock")"
click at [544, 348] on span "Update" at bounding box center [551, 344] width 71 height 13
click at [561, 316] on div "helper . build ( "spikes" ) helper . moveDown ( ) helper . moveRight ( 2 ) help…" at bounding box center [614, 227] width 224 height 254
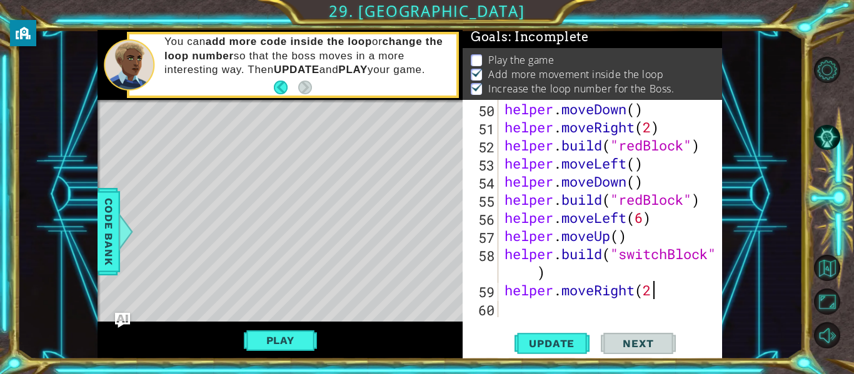
scroll to position [0, 6]
type textarea "helper.moveRight(2)"
click at [538, 316] on div "helper . moveDown ( ) helper . moveRight ( 2 ) helper . build ( "redBlock" ) he…" at bounding box center [614, 227] width 224 height 254
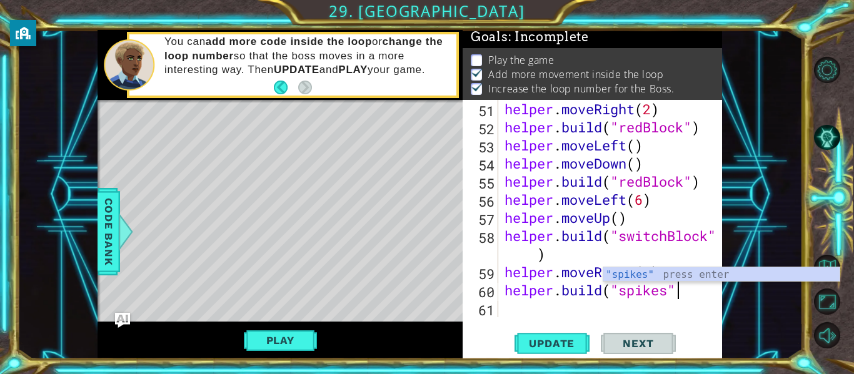
scroll to position [0, 8]
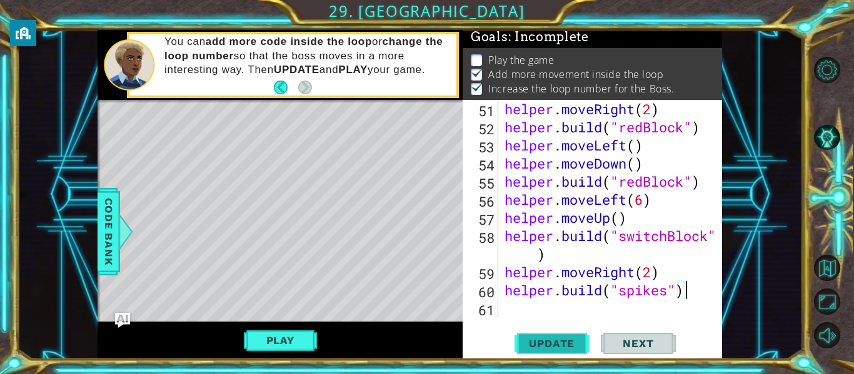
type textarea "[DOMAIN_NAME]("spikes")"
click at [524, 331] on button "Update" at bounding box center [551, 344] width 75 height 26
click at [509, 312] on div "helper . moveRight ( 2 ) helper . build ( "redBlock" ) helper . moveLeft ( ) he…" at bounding box center [614, 227] width 224 height 254
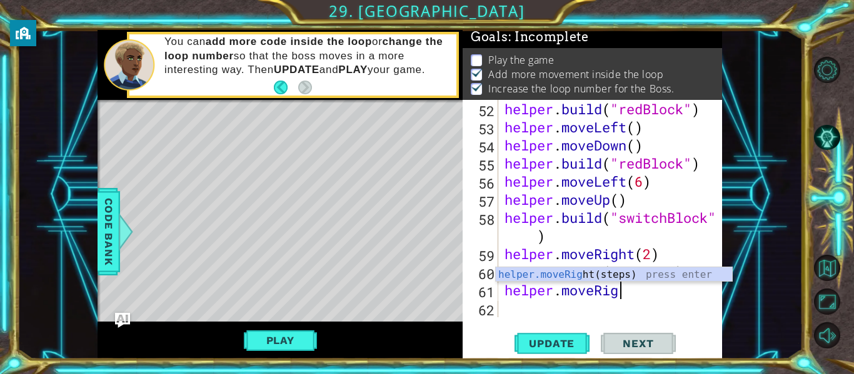
scroll to position [0, 6]
type textarea "helper.moveRight()"
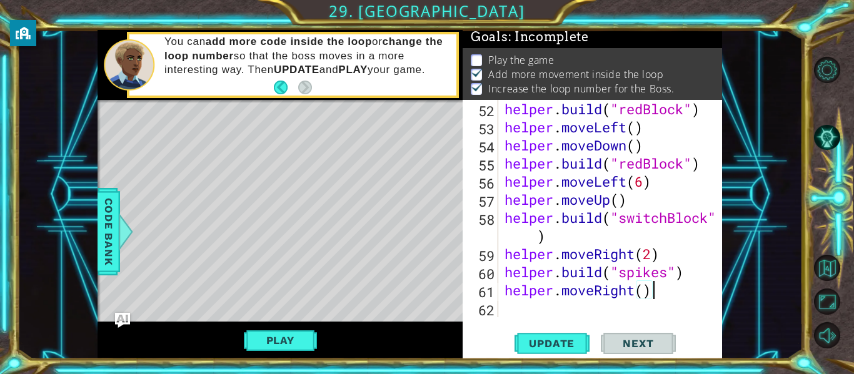
scroll to position [0, 6]
click at [553, 310] on div "helper . build ( "redBlock" ) helper . moveLeft ( ) helper . moveDown ( ) helpe…" at bounding box center [614, 227] width 224 height 254
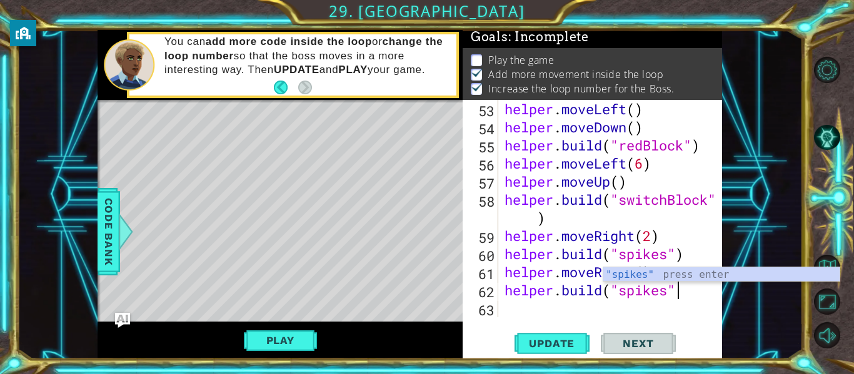
scroll to position [0, 8]
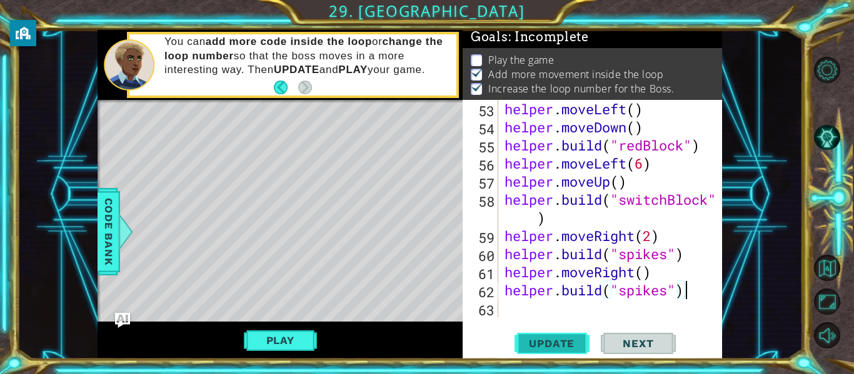
click at [536, 340] on span "Update" at bounding box center [551, 344] width 71 height 13
click at [669, 293] on div "helper . moveLeft ( ) helper . moveDown ( ) helper . build ( "redBlock" ) helpe…" at bounding box center [614, 227] width 224 height 254
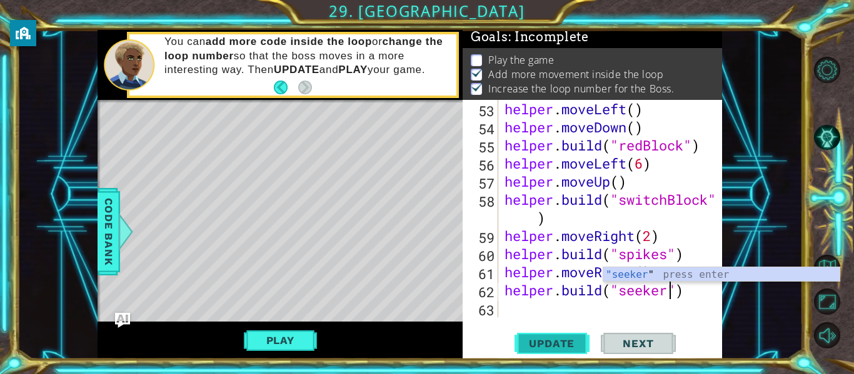
type textarea "[DOMAIN_NAME]("seeker")"
click at [571, 348] on span "Update" at bounding box center [551, 344] width 71 height 13
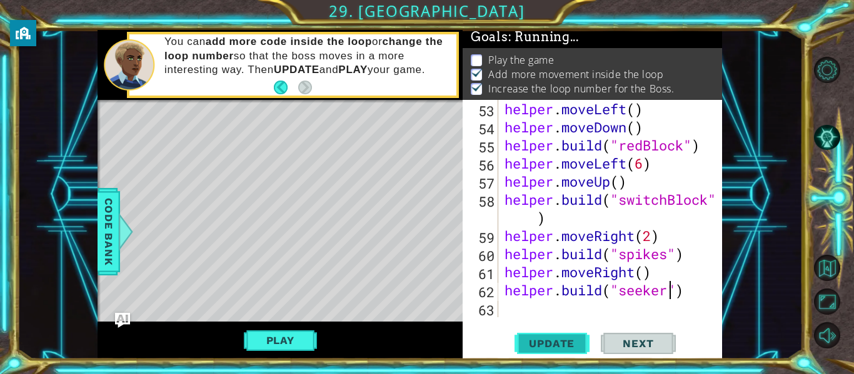
click at [571, 348] on span "Update" at bounding box center [551, 344] width 71 height 13
